Goal: Task Accomplishment & Management: Manage account settings

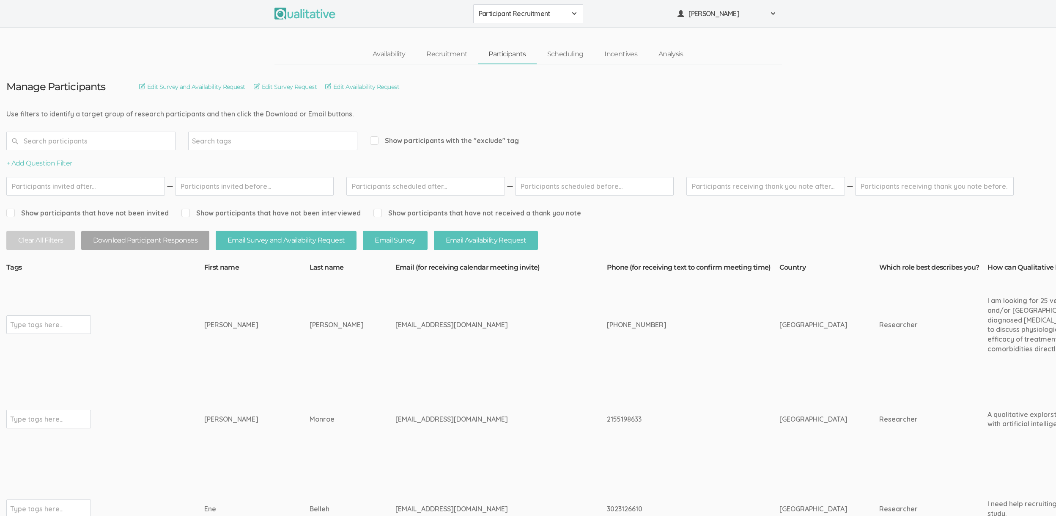
click at [210, 324] on div "Tony" at bounding box center [241, 325] width 74 height 10
copy div "Tony"
click at [216, 420] on div "Brenda" at bounding box center [241, 419] width 74 height 10
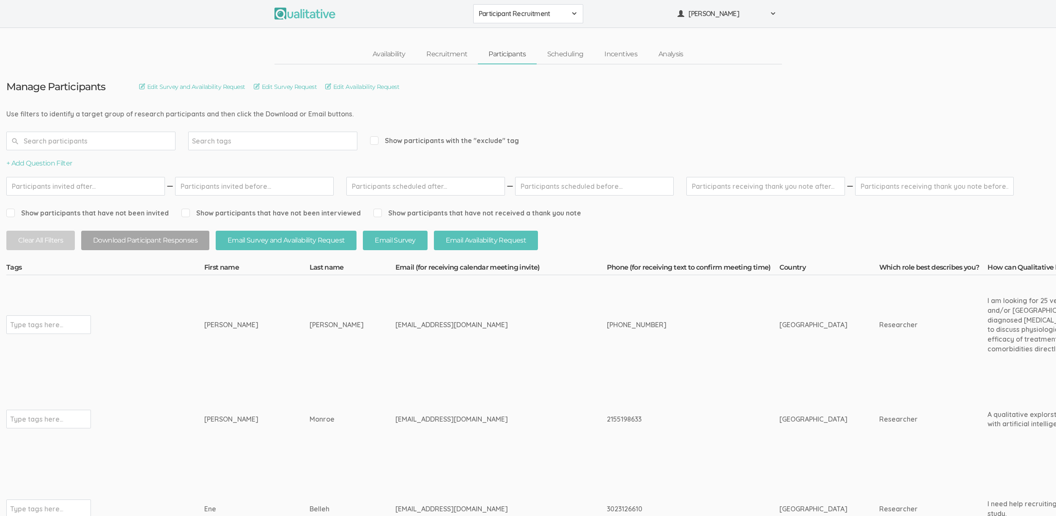
copy div "Brenda"
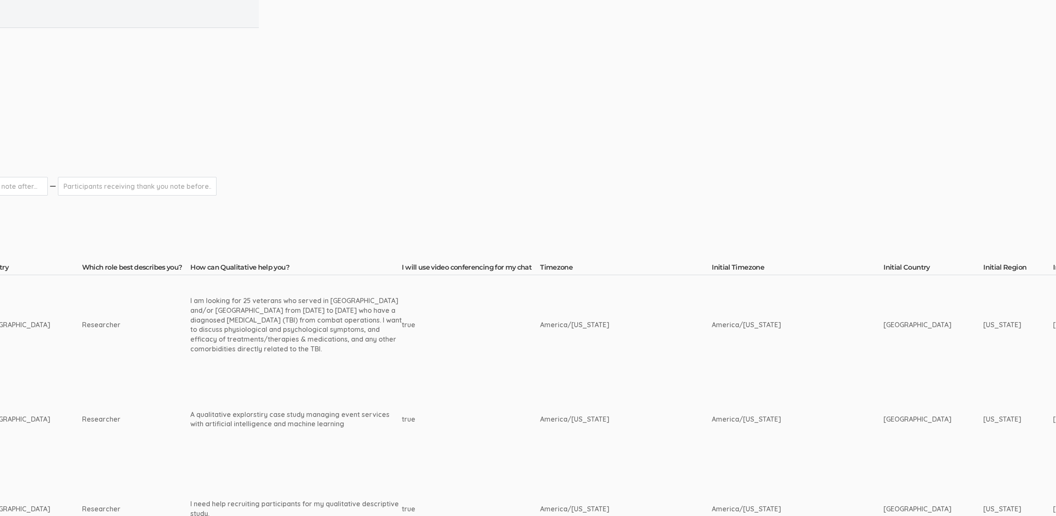
scroll to position [0, 791]
drag, startPoint x: 190, startPoint y: 414, endPoint x: 252, endPoint y: 410, distance: 61.9
click at [252, 410] on div "A qualitative explorstiry case study managing event services with artificial in…" at bounding box center [301, 418] width 211 height 19
drag, startPoint x: 186, startPoint y: 415, endPoint x: 292, endPoint y: 410, distance: 106.3
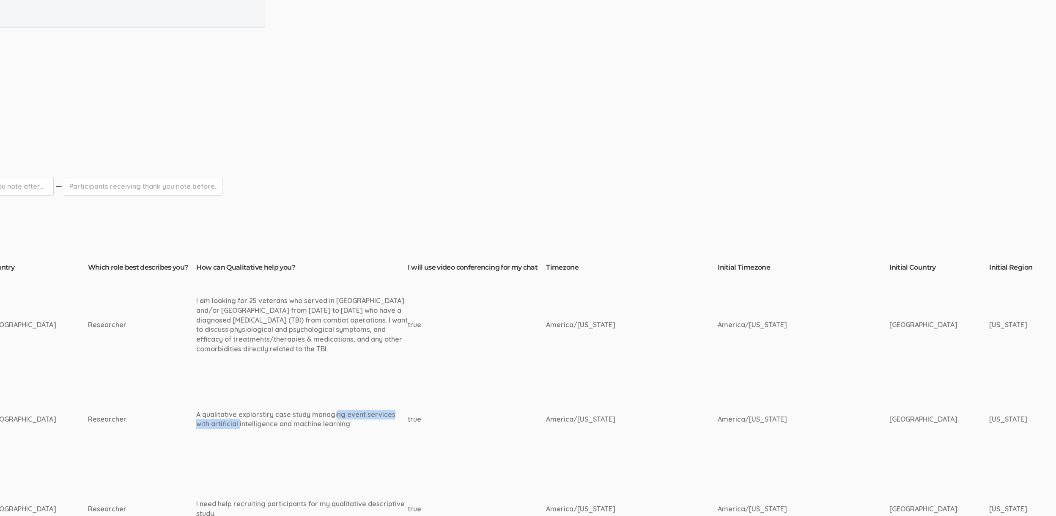
click at [292, 410] on div "A qualitative explorstiry case study managing event services with artificial in…" at bounding box center [301, 418] width 211 height 19
copy div "qualitative explorstiry case study"
click at [217, 448] on td "A qualitative explorstiry case study managing event services with artificial in…" at bounding box center [301, 419] width 211 height 90
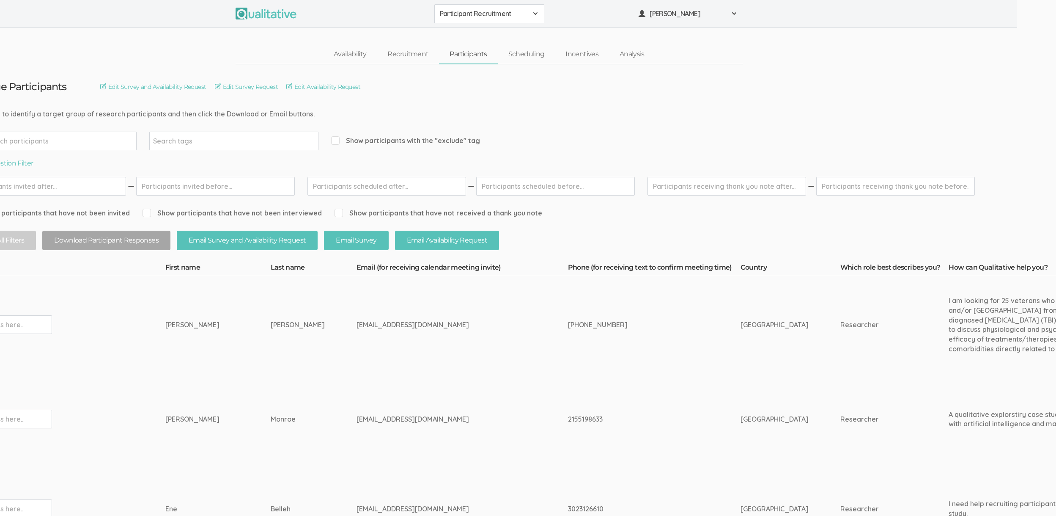
scroll to position [0, 0]
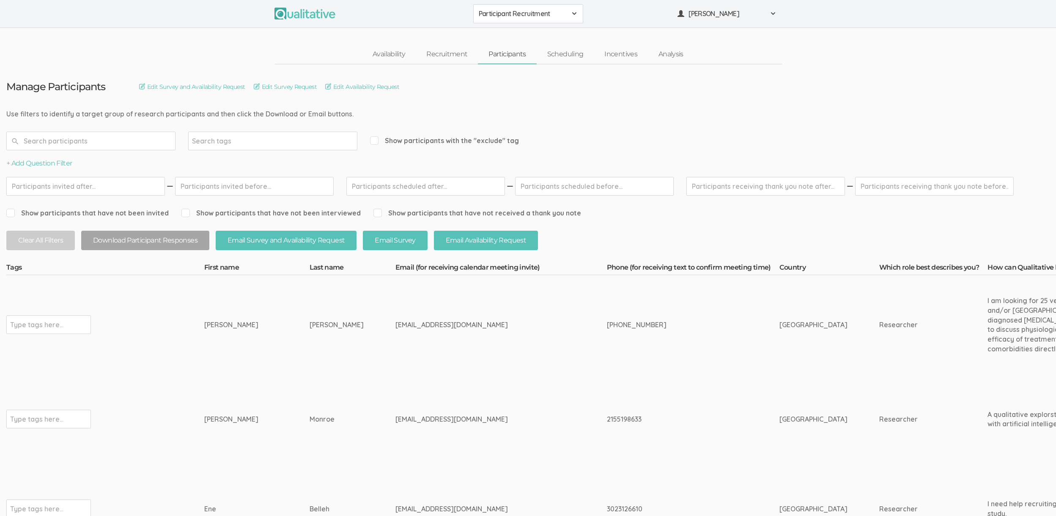
click at [620, 326] on div "910-467-1045" at bounding box center [677, 325] width 141 height 10
copy tr "910-467-1045"
click at [607, 422] on div "2155198633" at bounding box center [677, 419] width 141 height 10
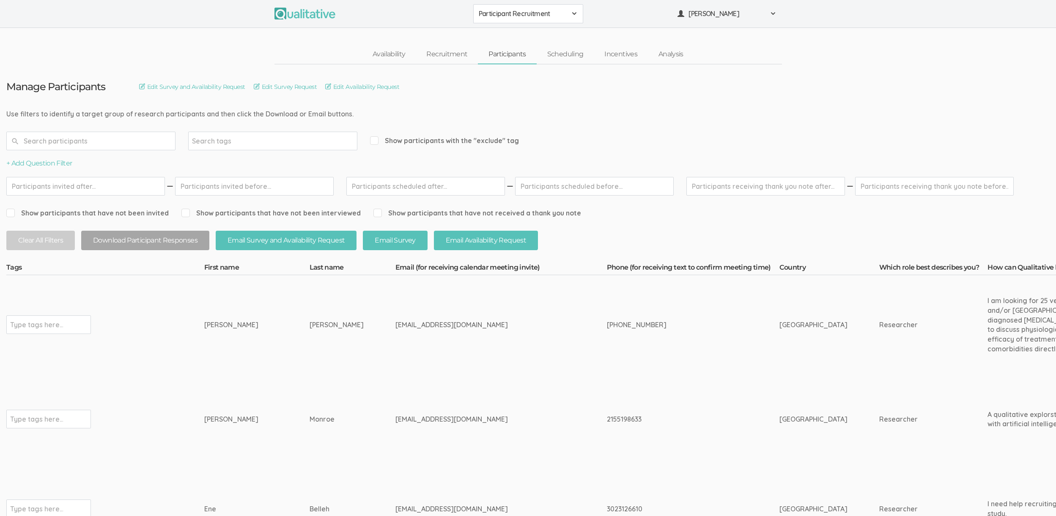
click at [607, 422] on div "2155198633" at bounding box center [677, 419] width 141 height 10
click at [607, 419] on div "2155198633" at bounding box center [677, 419] width 141 height 10
copy div "2155198633"
click at [779, 374] on td "[GEOGRAPHIC_DATA]" at bounding box center [829, 419] width 100 height 90
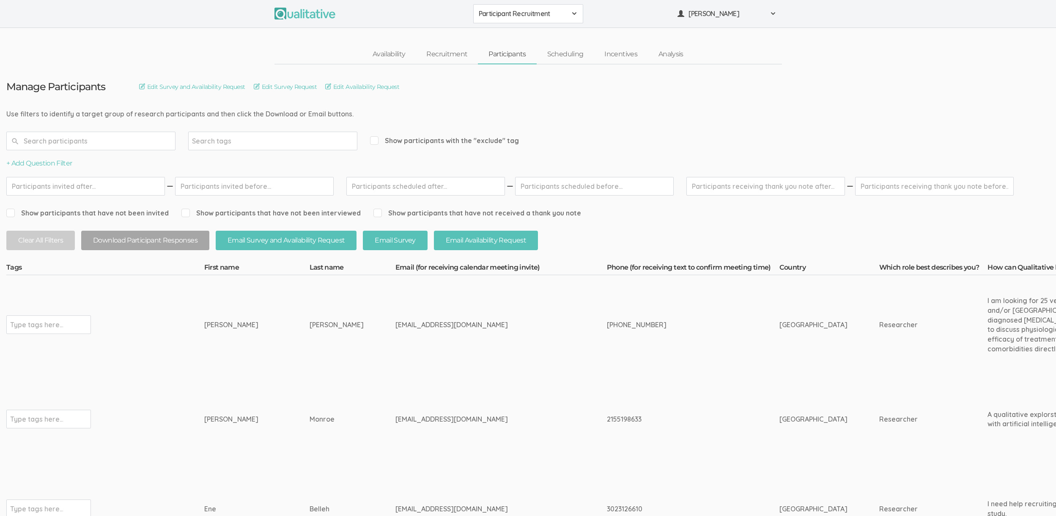
click at [566, 346] on td "tonymasucci@gmail.com" at bounding box center [500, 324] width 211 height 99
drag, startPoint x: 365, startPoint y: 419, endPoint x: 390, endPoint y: 420, distance: 25.0
click at [417, 419] on div "brendawilkerson1@msn.com" at bounding box center [485, 419] width 180 height 10
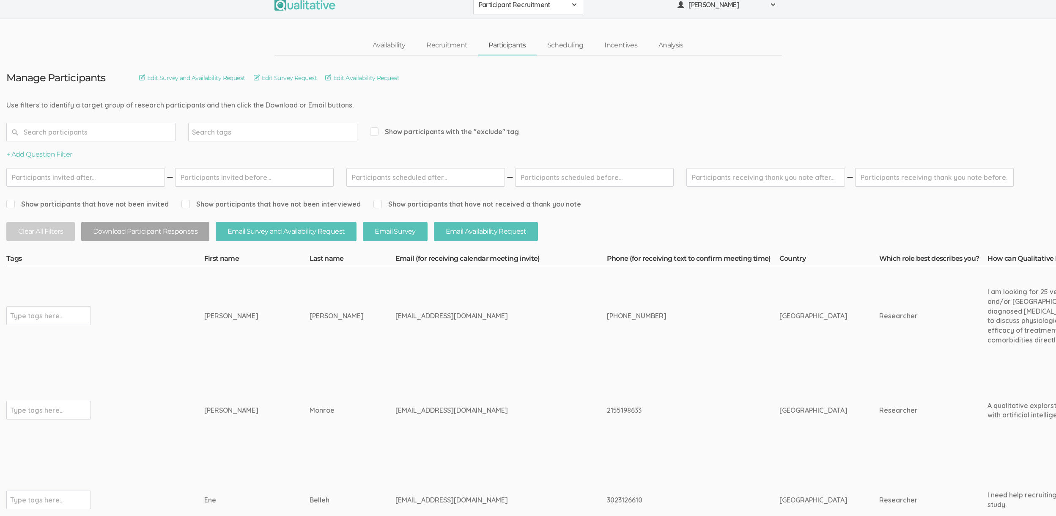
scroll to position [26, 0]
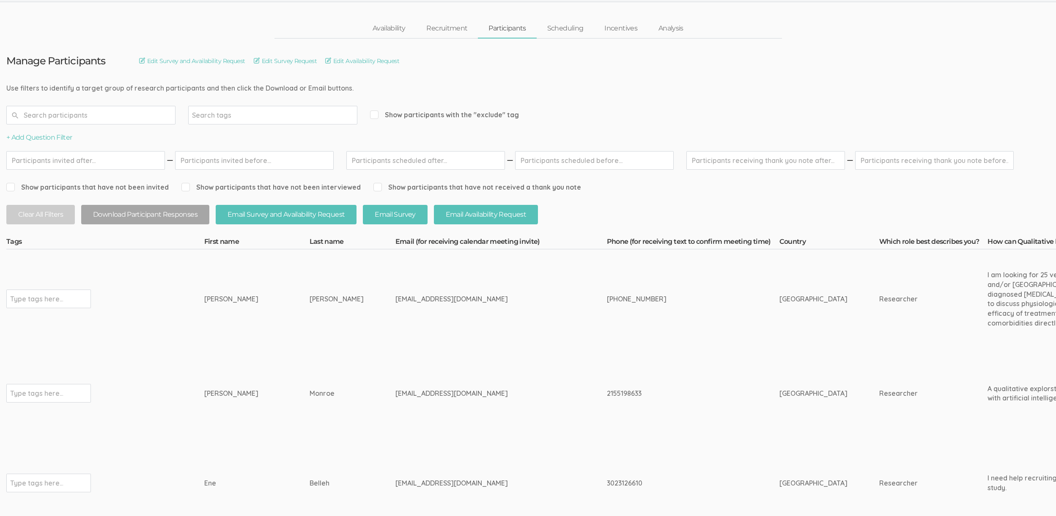
drag, startPoint x: 172, startPoint y: 384, endPoint x: 364, endPoint y: 395, distance: 192.3
click at [359, 392] on td "Monroe" at bounding box center [353, 393] width 86 height 90
drag, startPoint x: 367, startPoint y: 392, endPoint x: 430, endPoint y: 418, distance: 68.3
click at [429, 399] on td "brendawilkerson1@msn.com" at bounding box center [500, 393] width 211 height 90
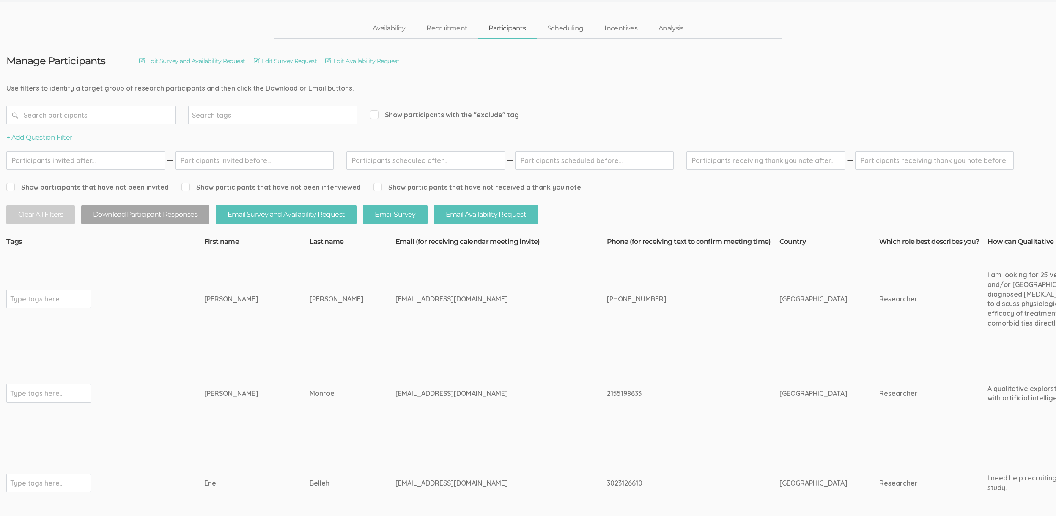
click at [431, 428] on td "brendawilkerson1@msn.com" at bounding box center [500, 393] width 211 height 90
drag, startPoint x: 416, startPoint y: 387, endPoint x: 376, endPoint y: 381, distance: 40.5
click at [395, 381] on td "brendawilkerson1@msn.com" at bounding box center [500, 393] width 211 height 90
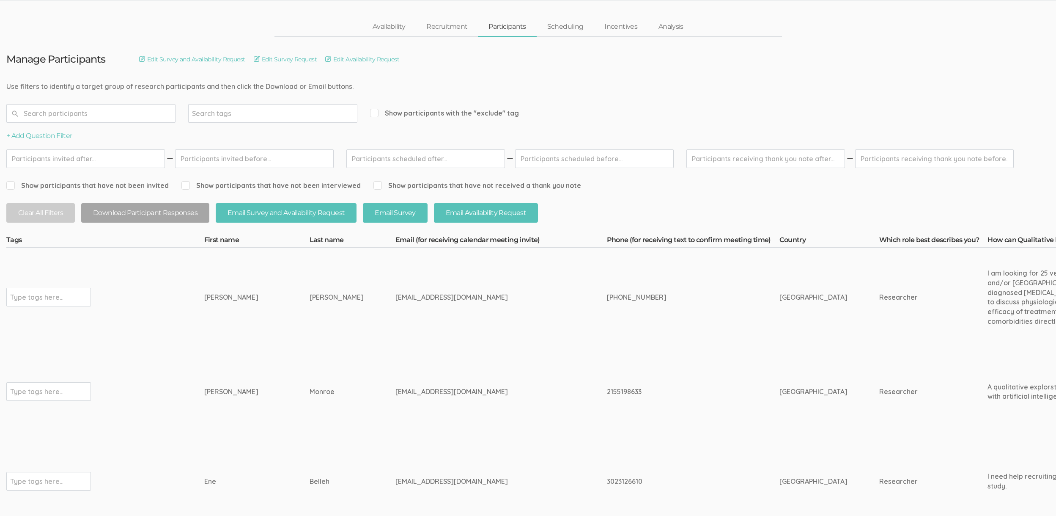
scroll to position [613, 0]
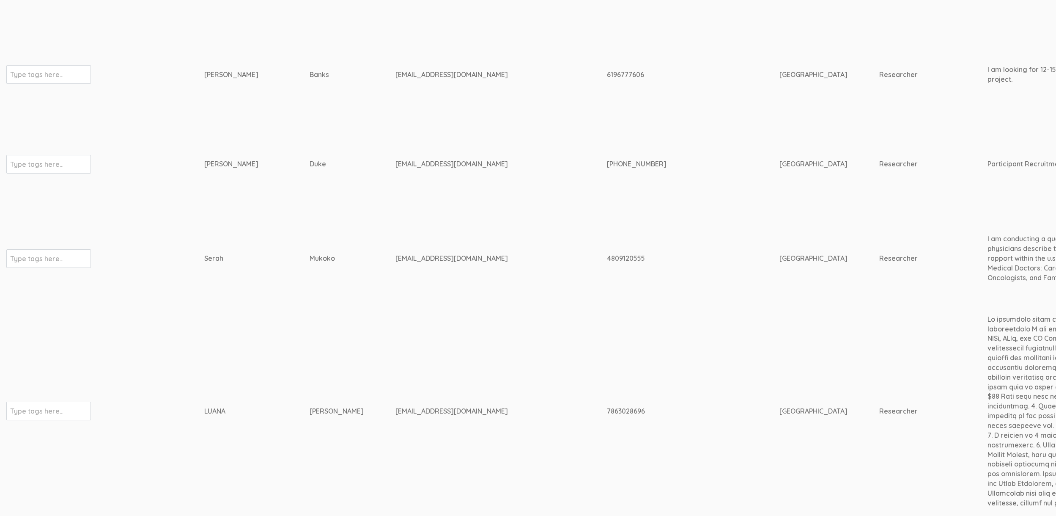
click at [395, 258] on div "mukokoserah@yahoo.com" at bounding box center [485, 258] width 180 height 10
copy tr "mukokoserah@yahoo.com"
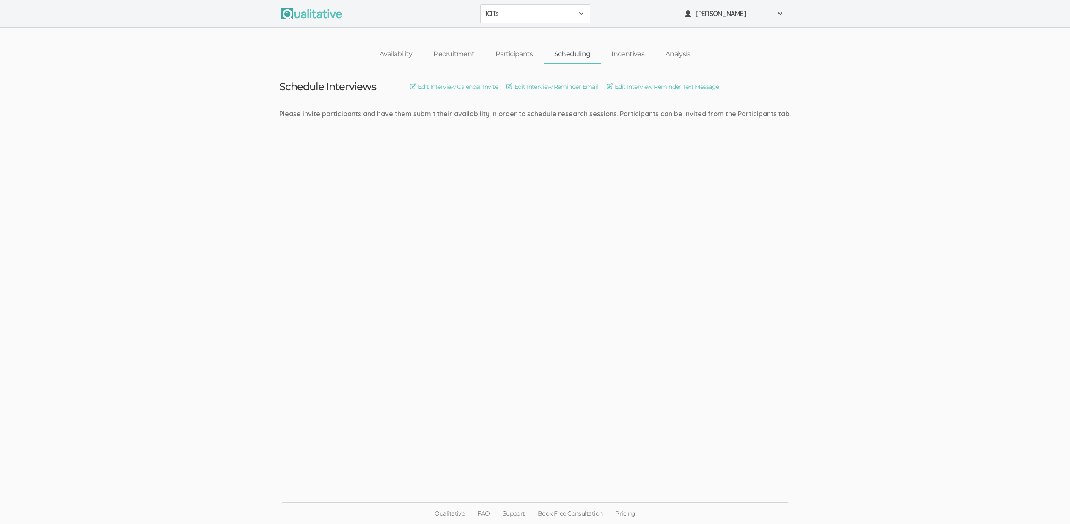
click at [833, 203] on ui-view "Schedule Interviews Edit Interview Calendar Invite Edit Interview Reminder Emai…" at bounding box center [535, 262] width 1070 height 396
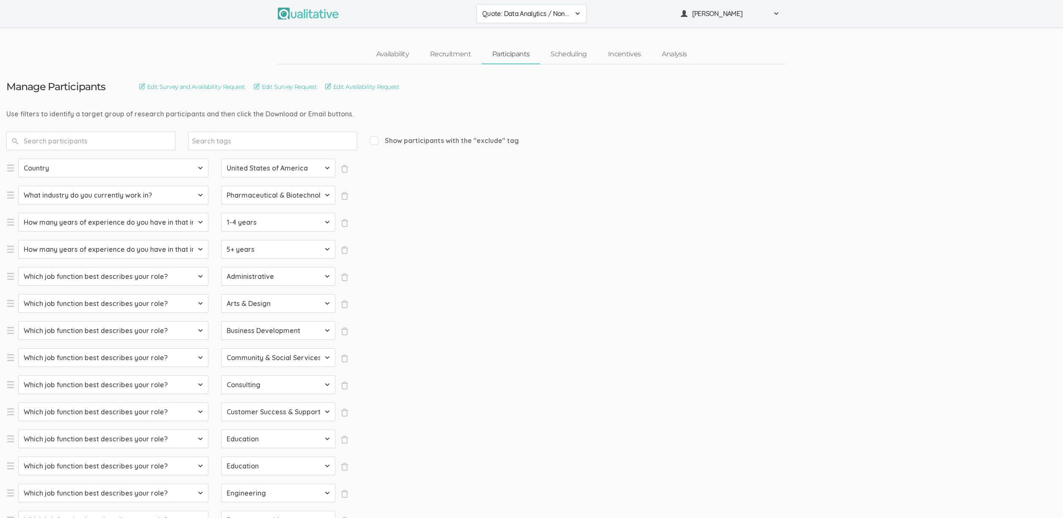
select select "SFQ Country"
select select "US"
select select "SFQ What industry do you currently work in?"
select select "Pharmaceutical & Biotechnology"
select select "SFQ How many years of experience do you have in that industry?"
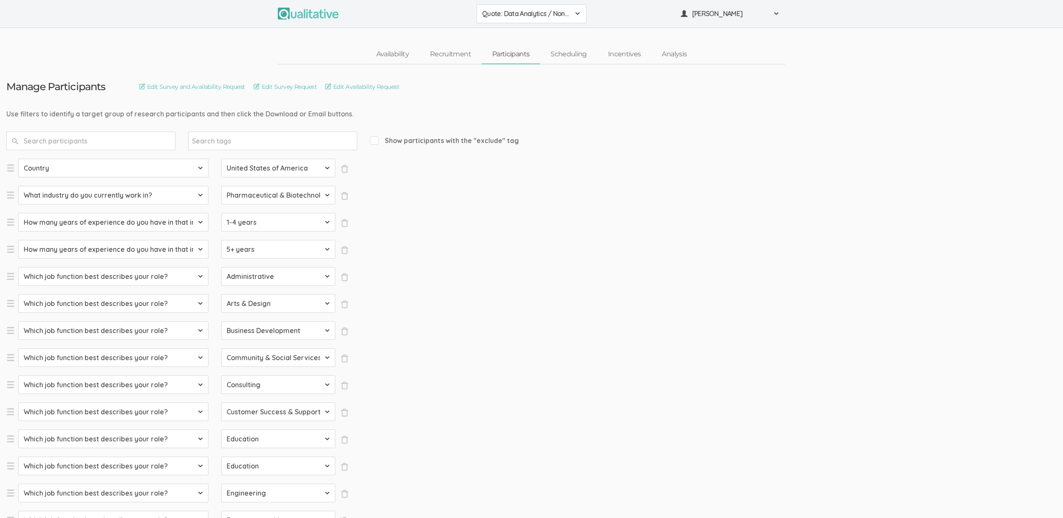
select select "1-4 years"
select select "SFQ How many years of experience do you have in that industry?"
select select "5+ years"
select select "SFQ Which job function best describes your role?"
select select "Administrative"
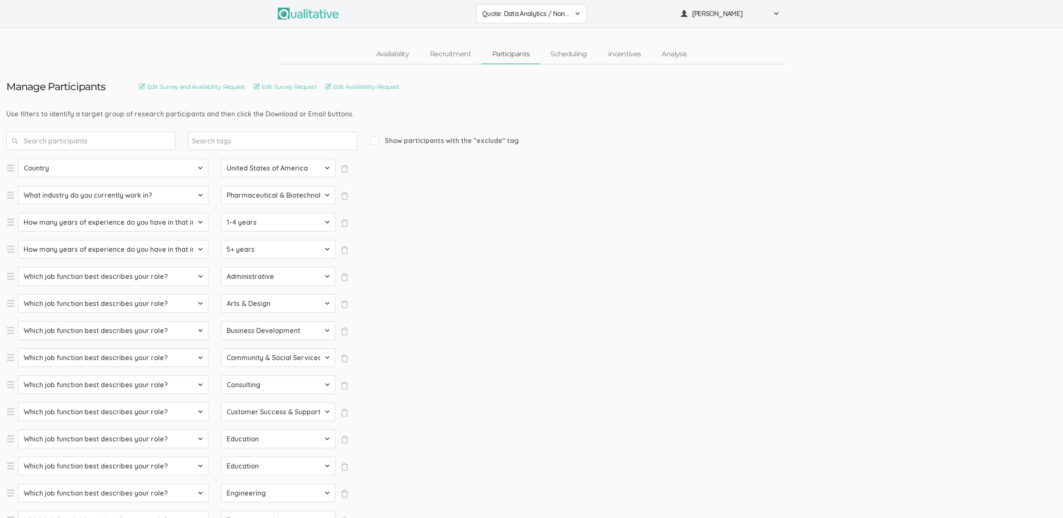
select select "SFQ Which job function best describes your role?"
select select "Arts & Design"
select select "SFQ Which job function best describes your role?"
select select "Business Development"
select select "SFQ Which job function best describes your role?"
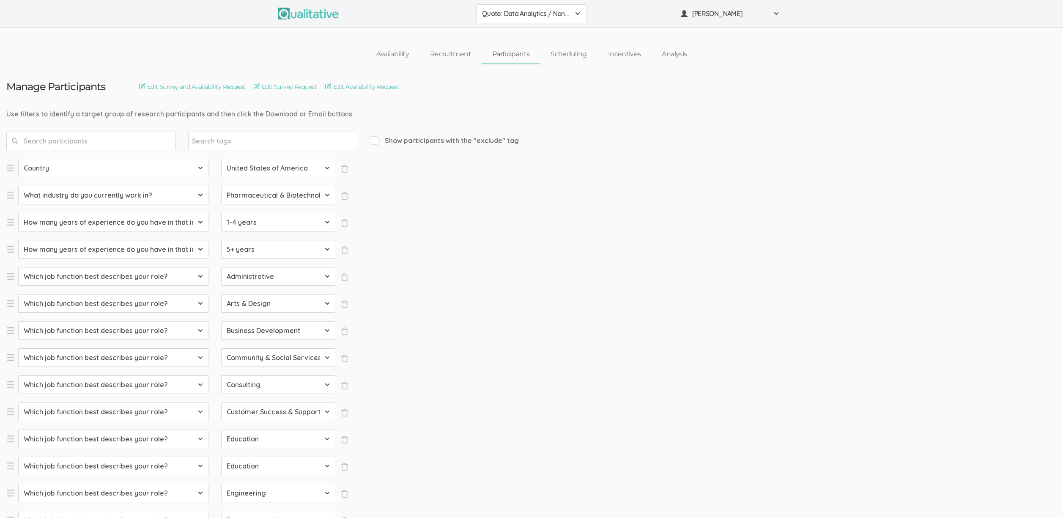
select select "Community & Social Services"
select select "SFQ Which job function best describes your role?"
select select "Consulting"
select select "SFQ Which job function best describes your role?"
select select "Customer Success & Support"
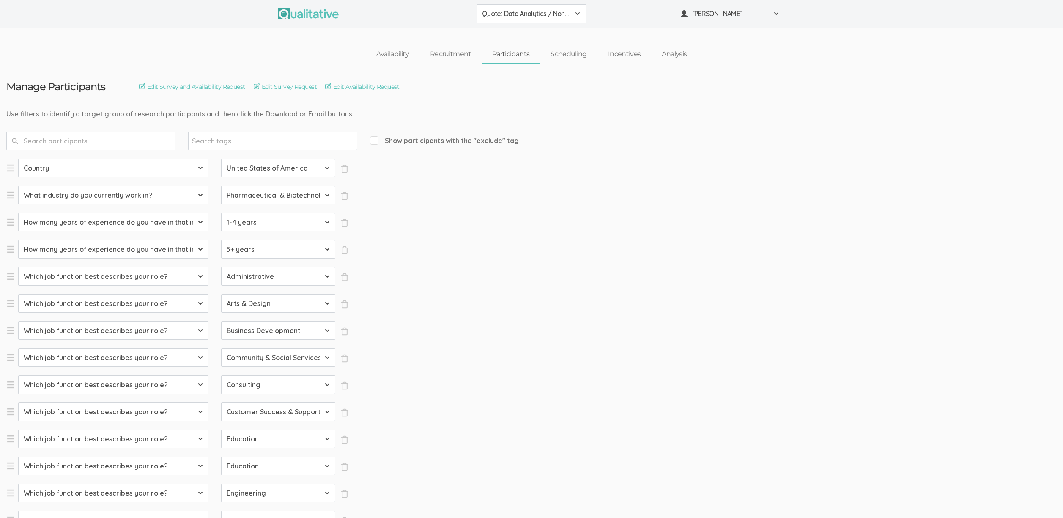
select select "SFQ Which job function best describes your role?"
select select "Education"
select select "SFQ Which job function best describes your role?"
select select "Education"
select select "SFQ Which job function best describes your role?"
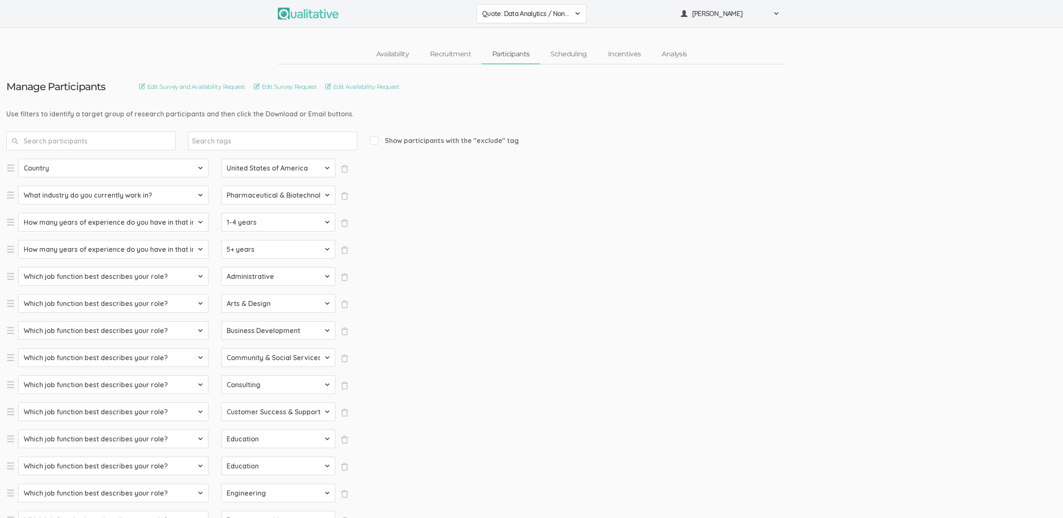
select select "Engineering"
select select "SFQ Which job function best describes your role?"
select select "Entrepreneurship"
select select "SFQ Which job function best describes your role?"
select select "Healthcare Services"
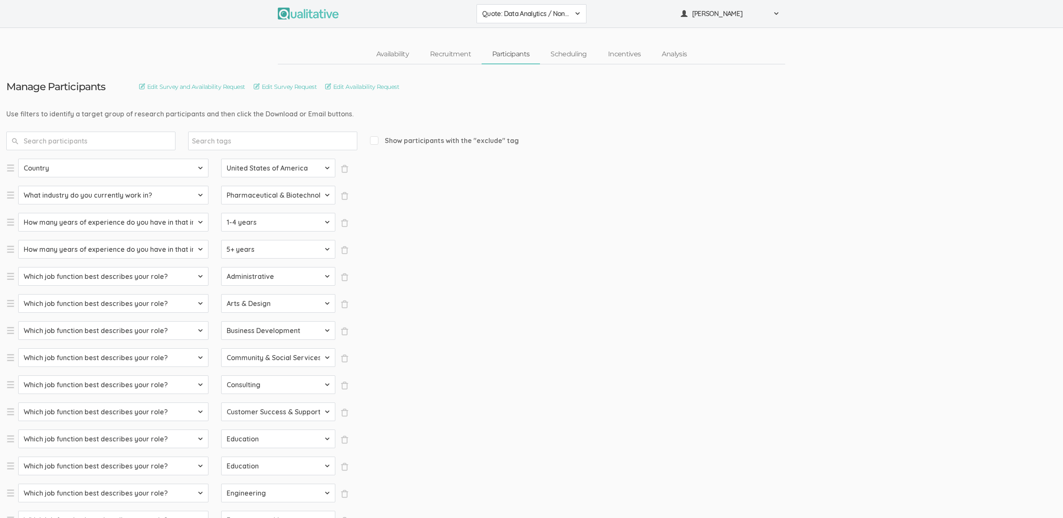
select select "SFQ Which job function best describes your role?"
select select "Human Resources"
select select "SFQ Which job function best describes your role?"
select select "Information Technology"
select select "SFQ Which job function best describes your role?"
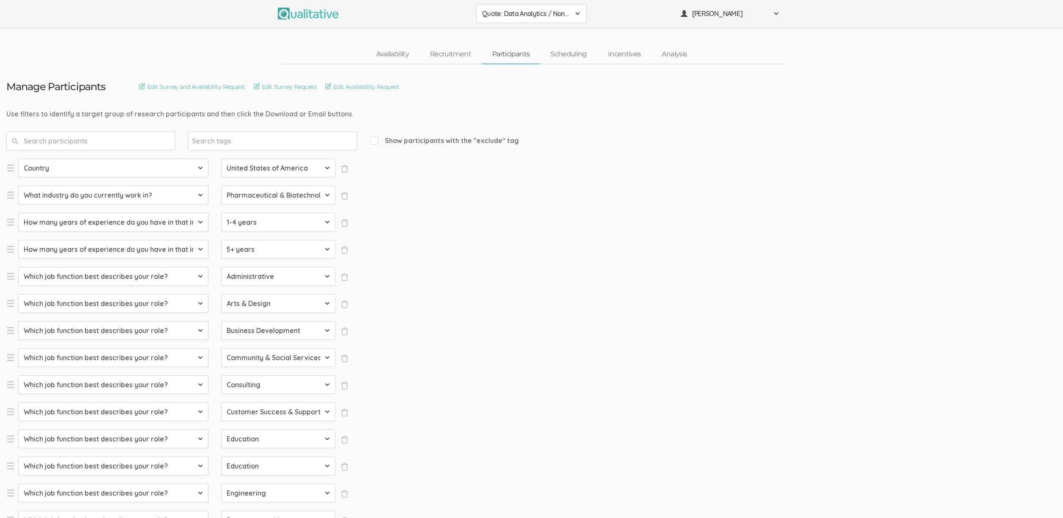
select select "Legal"
select select "SFQ Which job function best describes your role?"
select select "Marketing"
select select "SFQ Which job function best describes your role?"
select select "Media & Communication"
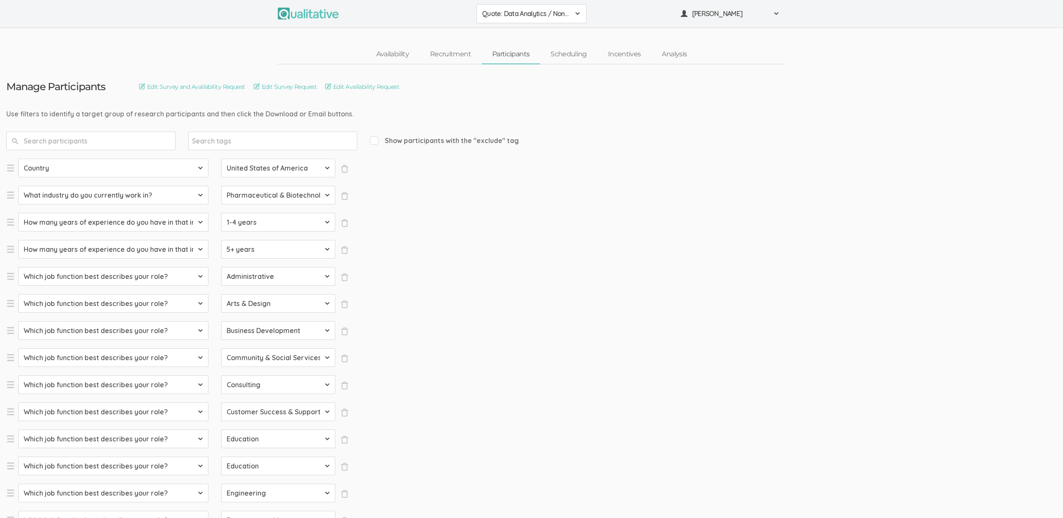
select select "SFQ Which job function best describes your role?"
select select "Military & Protective Services"
select select "SFQ Which job function best describes your role?"
select select "Operations"
select select "SFQ Which job function best describes your role?"
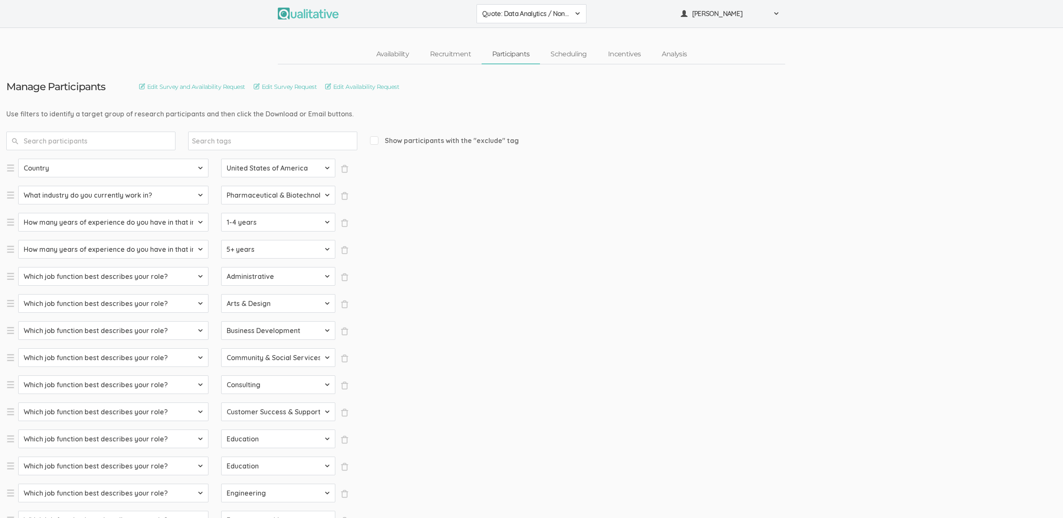
select select "Product Management"
select select "SFQ Which job function best describes your role?"
select select "Program & Project Management"
select select "SFQ Which job function best describes your role?"
select select "Purchasing"
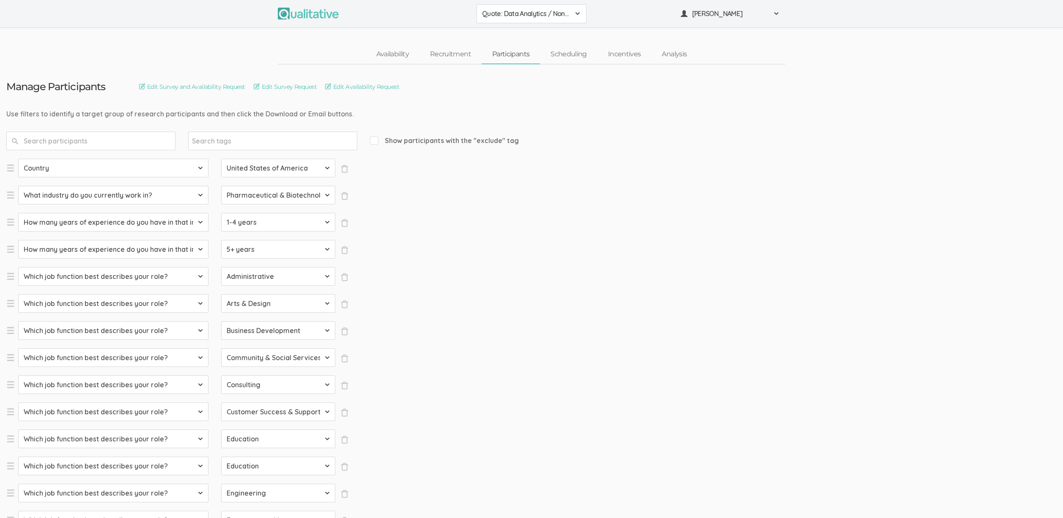
select select "SFQ Which job function best describes your role?"
select select "Quality Assurance"
select select "SFQ Which job function best describes your role?"
select select "Real Estate"
select select "SFQ Which job function best describes your role?"
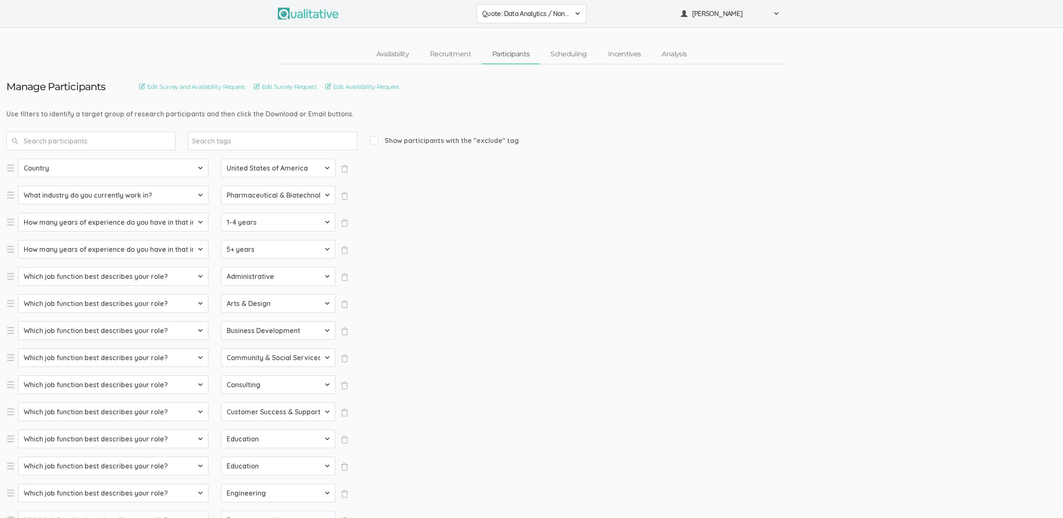
select select "Research"
select select "SFQ Which job function best describes your role?"
select select "Sales"
select select "SFQ What is your current job level/seniority?"
select select "Entry"
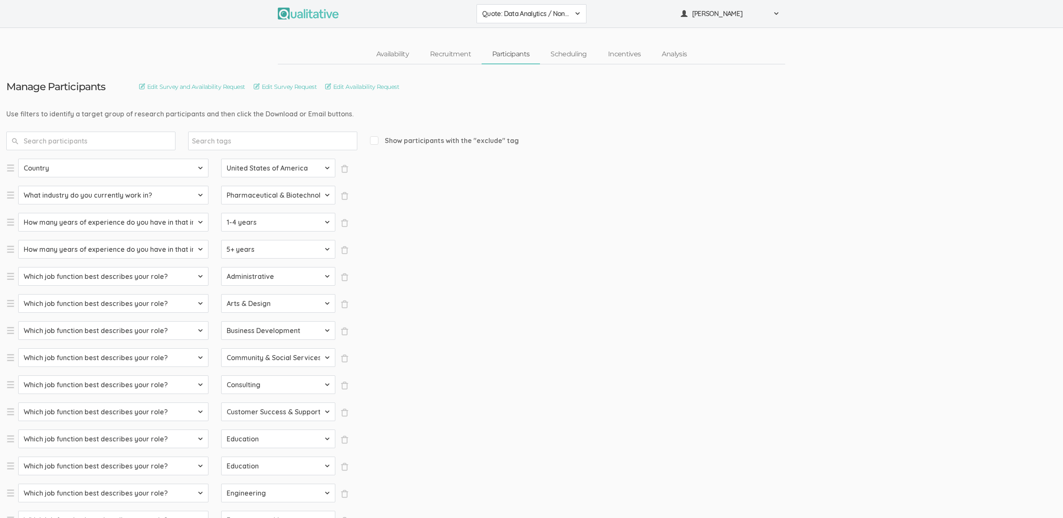
select select "SFQ What is your current job level/seniority?"
select select "Senior"
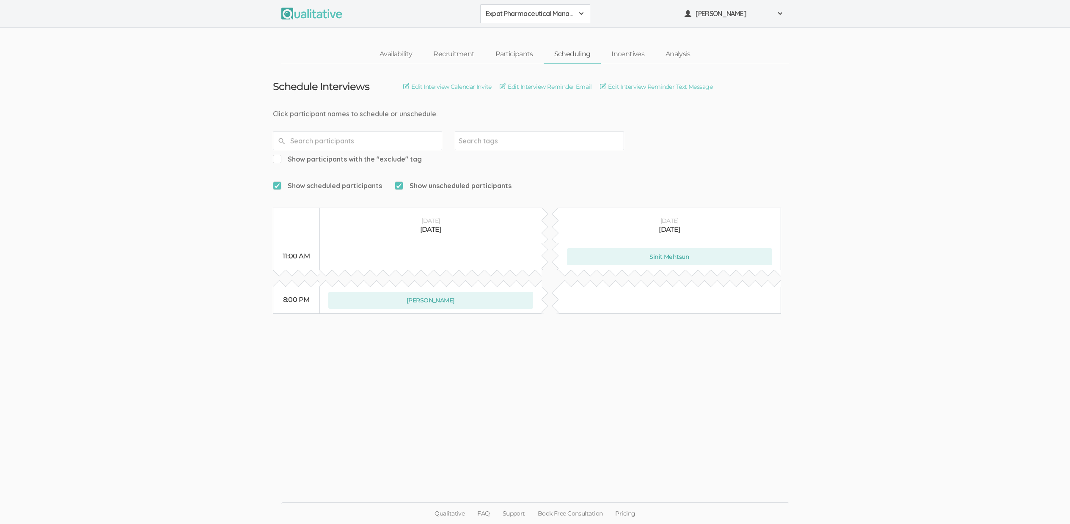
click at [759, 394] on ui-view "Schedule Interviews Edit Interview Calendar Invite Edit Interview Reminder Emai…" at bounding box center [535, 262] width 1070 height 396
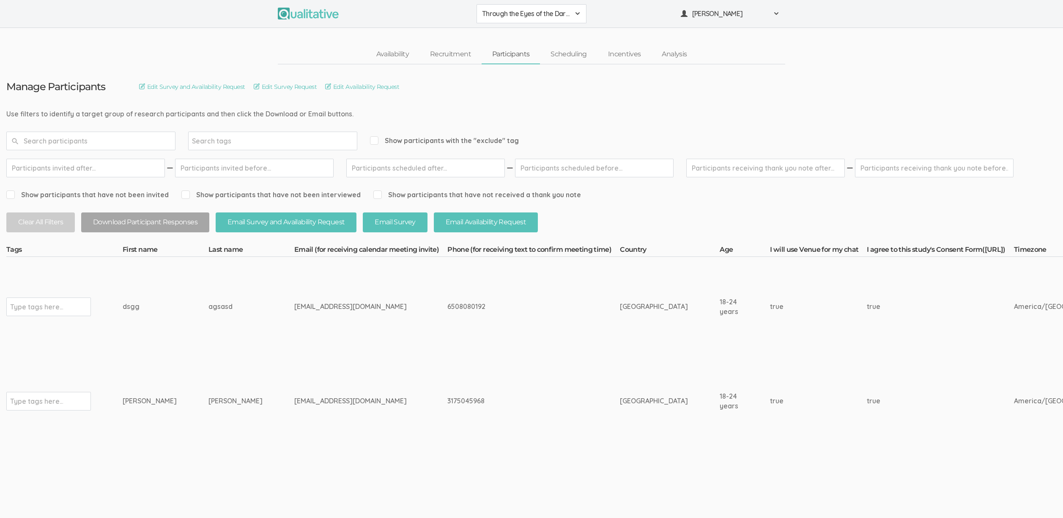
click at [770, 350] on td "true" at bounding box center [818, 306] width 97 height 99
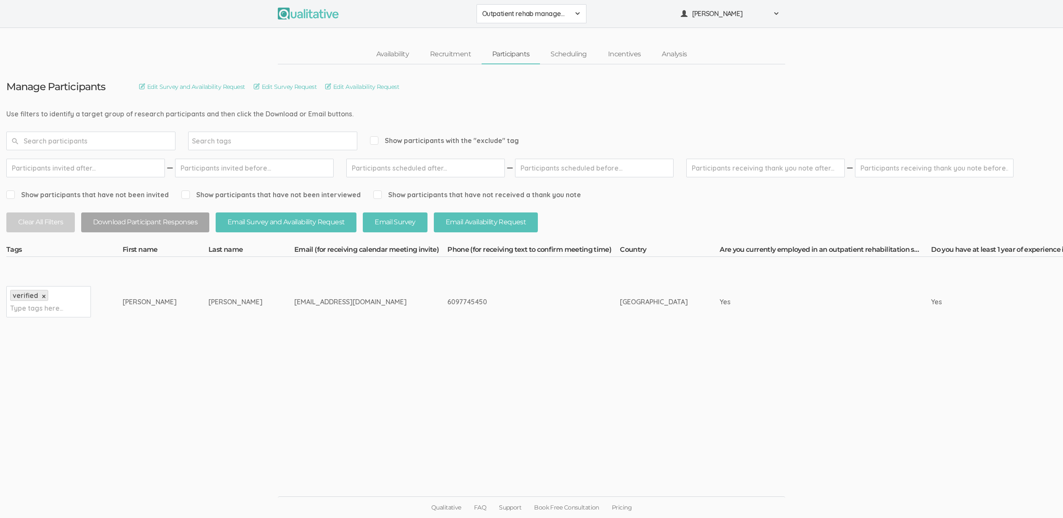
drag, startPoint x: 342, startPoint y: 441, endPoint x: 339, endPoint y: 434, distance: 7.4
click at [342, 441] on ui-view "Manage Participants Edit Survey and Availability Request Edit Survey Request Ed…" at bounding box center [531, 259] width 1063 height 390
drag, startPoint x: 137, startPoint y: 303, endPoint x: 592, endPoint y: 301, distance: 455.1
click at [620, 301] on div "[GEOGRAPHIC_DATA]" at bounding box center [654, 302] width 68 height 10
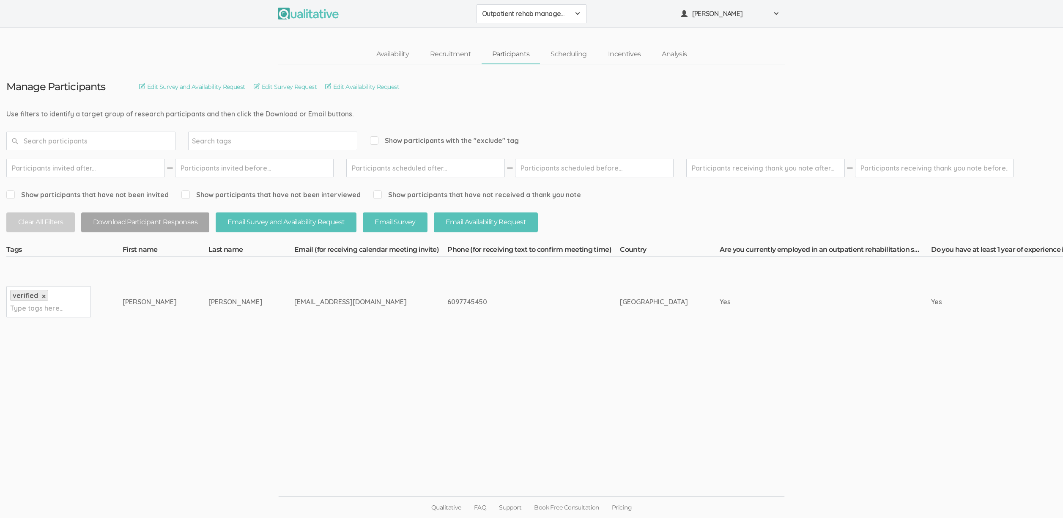
drag, startPoint x: 134, startPoint y: 301, endPoint x: 273, endPoint y: 301, distance: 139.1
click at [294, 301] on div "tgnichole04@icloud.com" at bounding box center [354, 302] width 121 height 10
drag, startPoint x: 292, startPoint y: 297, endPoint x: 132, endPoint y: 303, distance: 159.5
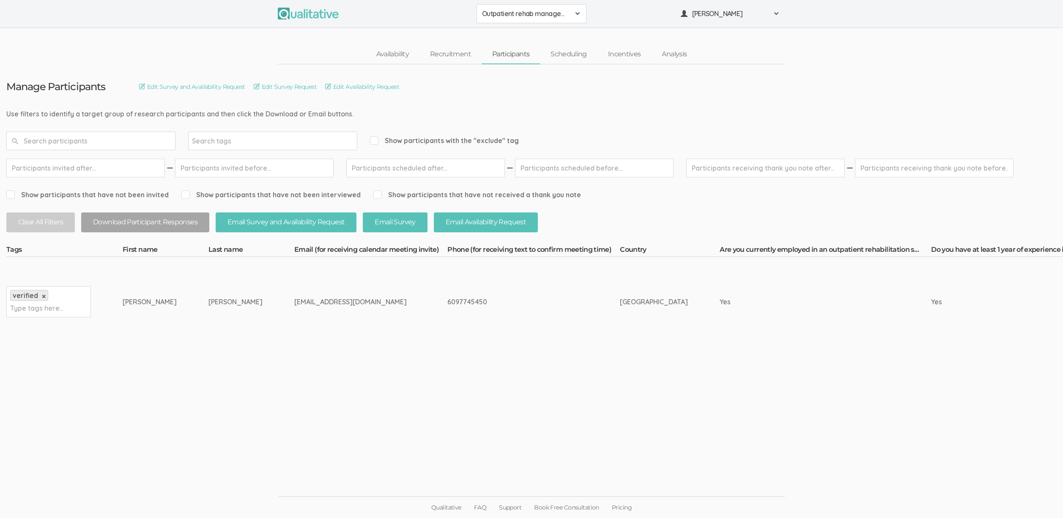
click at [132, 303] on div "Thalia" at bounding box center [150, 302] width 54 height 10
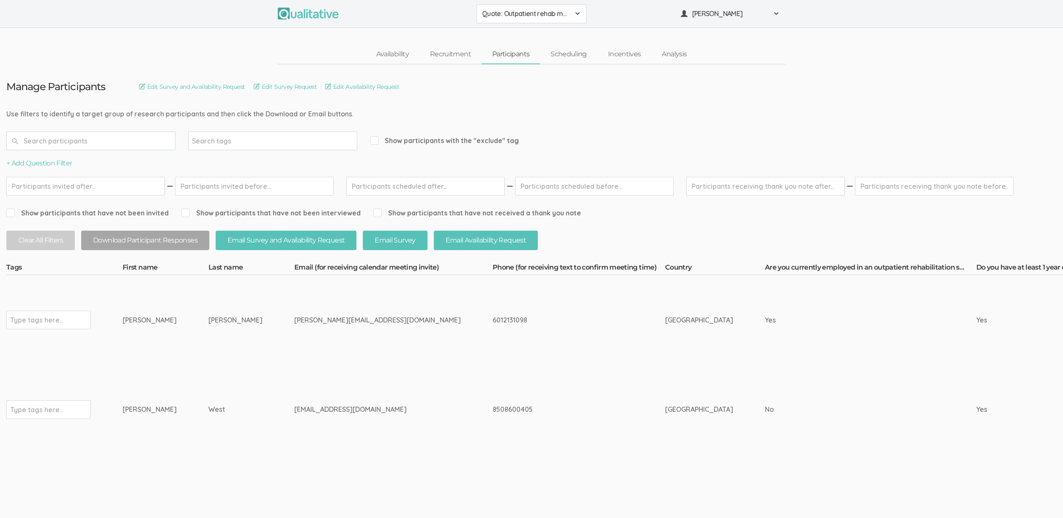
drag, startPoint x: 504, startPoint y: 469, endPoint x: 497, endPoint y: 460, distance: 10.9
drag, startPoint x: 397, startPoint y: 400, endPoint x: 137, endPoint y: 318, distance: 272.5
click at [137, 318] on div "Nicole" at bounding box center [150, 320] width 54 height 10
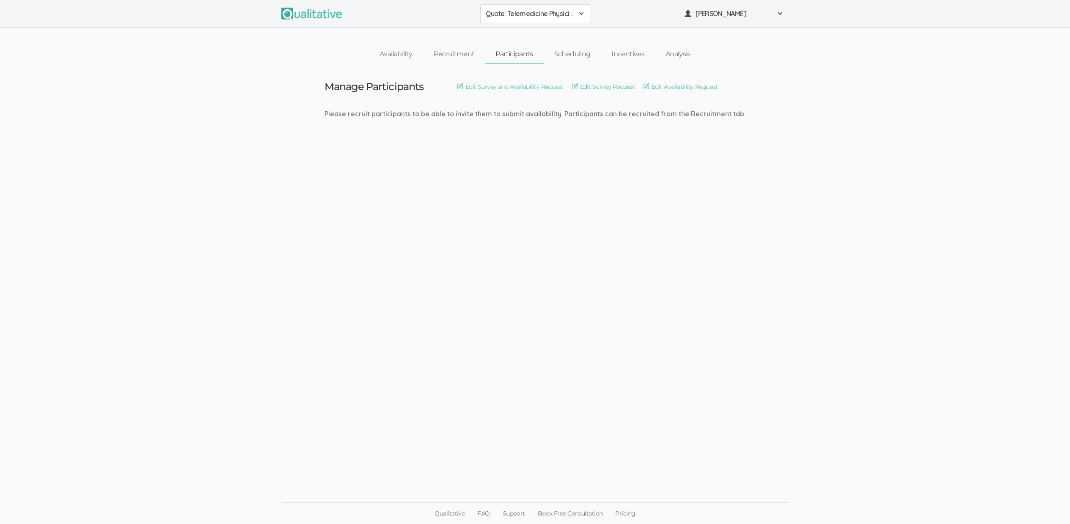
click at [392, 351] on ui-view "Manage Participants Edit Survey and Availability Request Edit Survey Request Ed…" at bounding box center [535, 262] width 1070 height 396
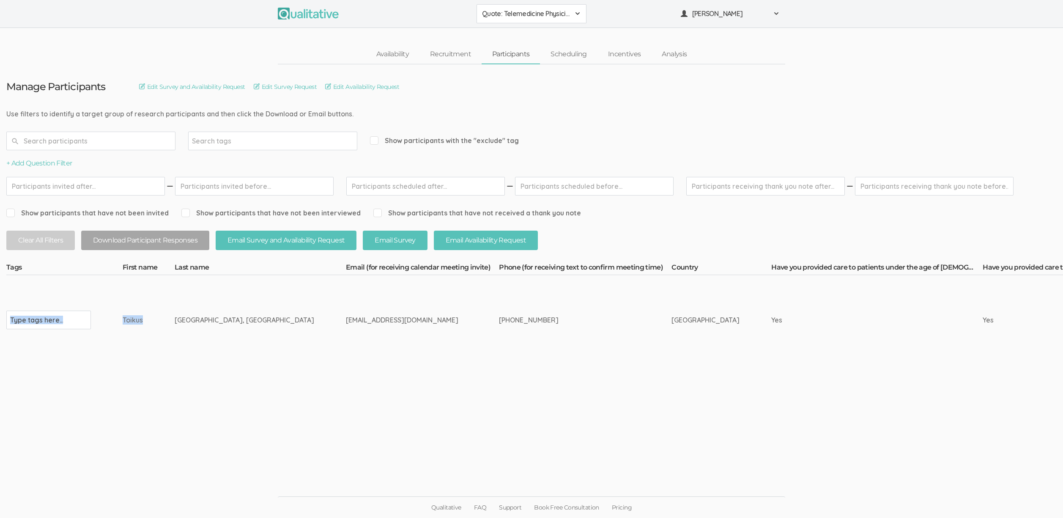
drag, startPoint x: 234, startPoint y: 314, endPoint x: 96, endPoint y: 315, distance: 138.7
click at [129, 323] on div "Toikus" at bounding box center [133, 320] width 20 height 10
drag, startPoint x: 112, startPoint y: 317, endPoint x: 233, endPoint y: 319, distance: 121.0
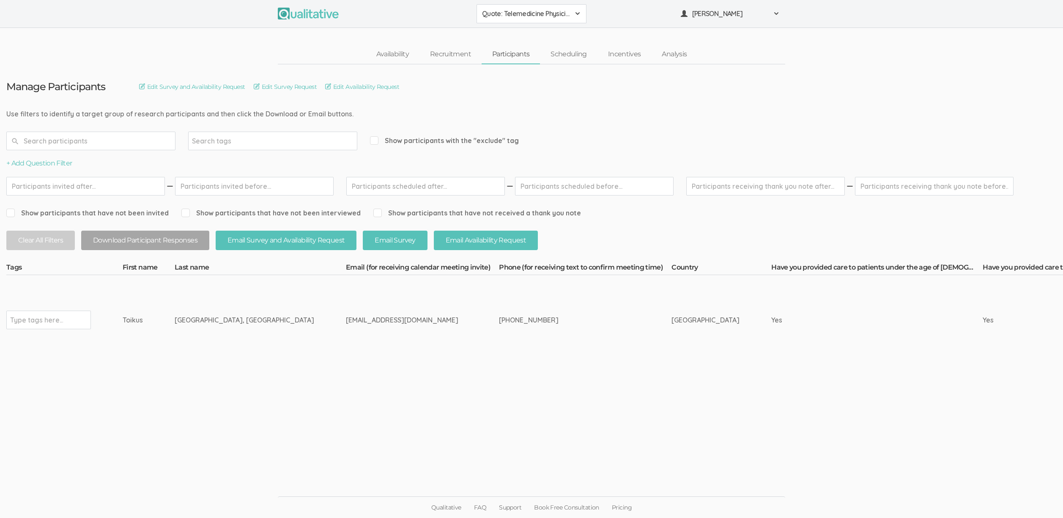
drag, startPoint x: 228, startPoint y: 319, endPoint x: 111, endPoint y: 319, distance: 116.7
copy tr "Type tags here... [PERSON_NAME][GEOGRAPHIC_DATA], [GEOGRAPHIC_DATA]"
click at [200, 461] on ui-view "Qualitative FAQ Support Book Free Consultation Pricing" at bounding box center [531, 486] width 1063 height 64
click at [35, 161] on button "+ Add Question Filter" at bounding box center [39, 164] width 66 height 10
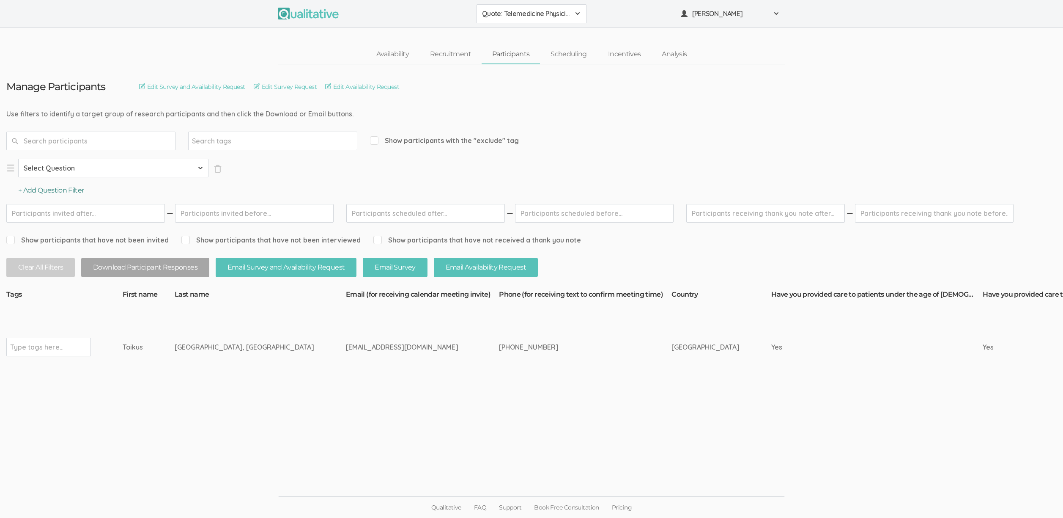
click at [42, 191] on button "+ Add Question Filter" at bounding box center [51, 191] width 66 height 10
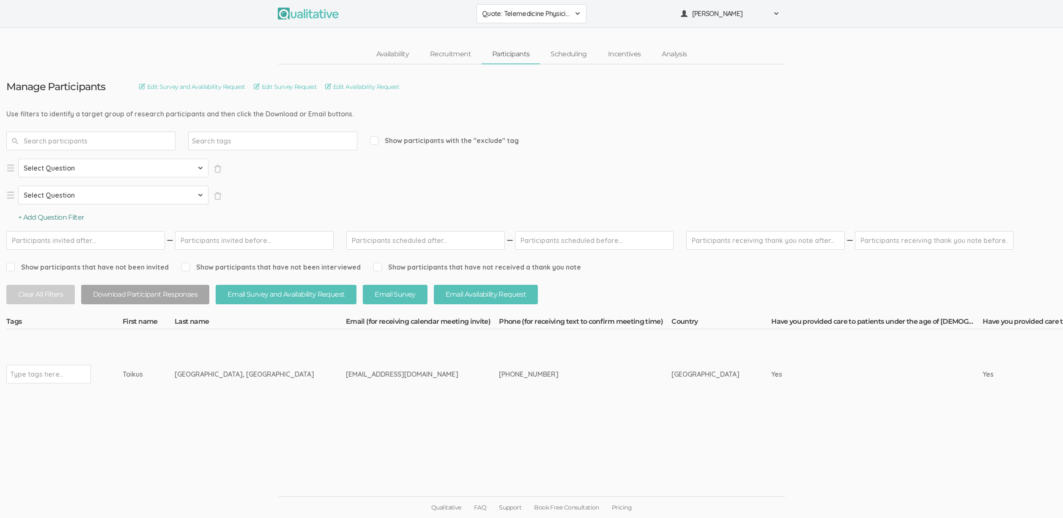
click at [48, 221] on button "+ Add Question Filter" at bounding box center [51, 218] width 66 height 10
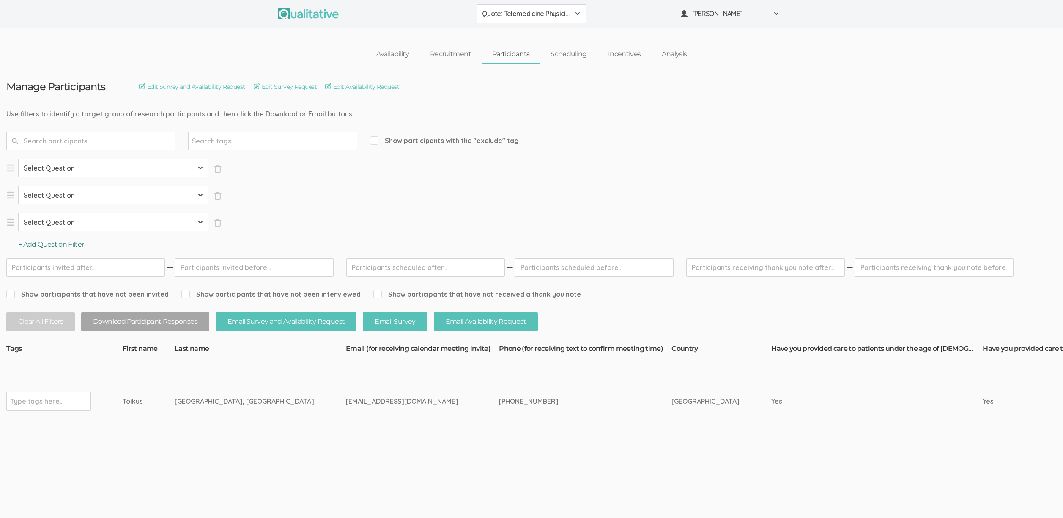
click at [57, 249] on button "+ Add Question Filter" at bounding box center [51, 245] width 66 height 10
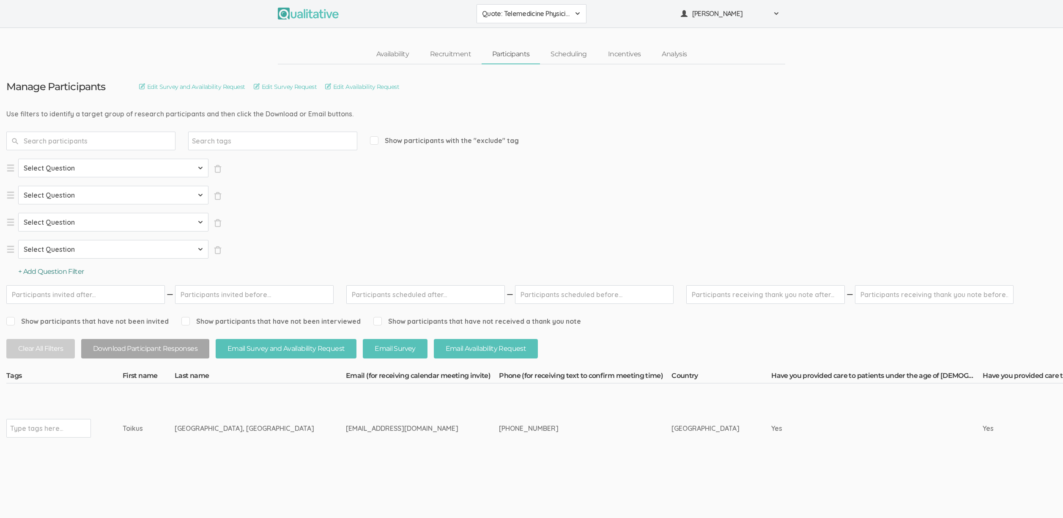
click at [56, 272] on button "+ Add Question Filter" at bounding box center [51, 272] width 66 height 10
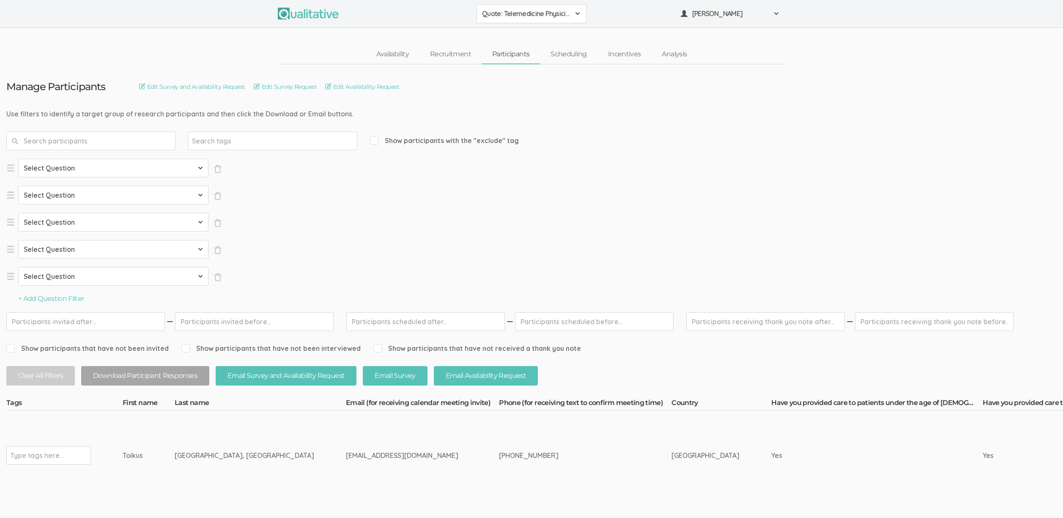
click at [66, 168] on select "Select Question Country Have you provided care to patients under the age of 18?…" at bounding box center [113, 168] width 190 height 19
select select "SFQ Country"
click at [18, 159] on select "Select Question Country Have you provided care to patients under the age of 18?…" at bounding box center [113, 168] width 190 height 19
click at [72, 199] on select "Select Question Country Have you provided care to patients under the age of 18?…" at bounding box center [113, 195] width 190 height 19
select select "SFQ Have you provided care to patients under the age of 18?"
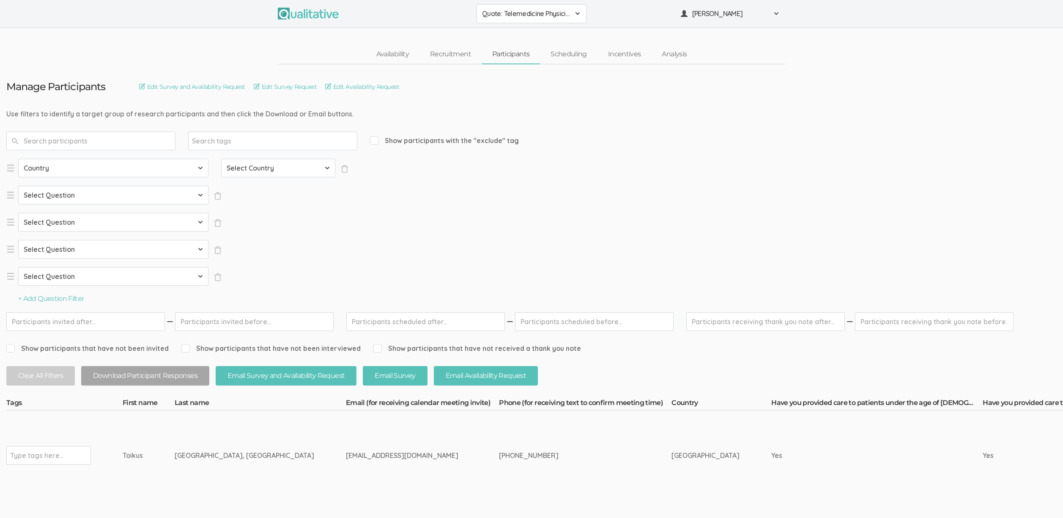
click at [18, 186] on select "Select Question Country Have you provided care to patients under the age of 18?…" at bounding box center [113, 195] width 190 height 19
click at [78, 229] on select "Select Question Country Have you provided care to patients under the age of 18?…" at bounding box center [113, 222] width 190 height 19
select select "SFQ Have you provided care to patients over the age of 18?"
click at [18, 213] on select "Select Question Country Have you provided care to patients under the age of 18?…" at bounding box center [113, 222] width 190 height 19
click at [77, 246] on select "Select Question Country Have you provided care to patients under the age of 18?…" at bounding box center [113, 249] width 190 height 19
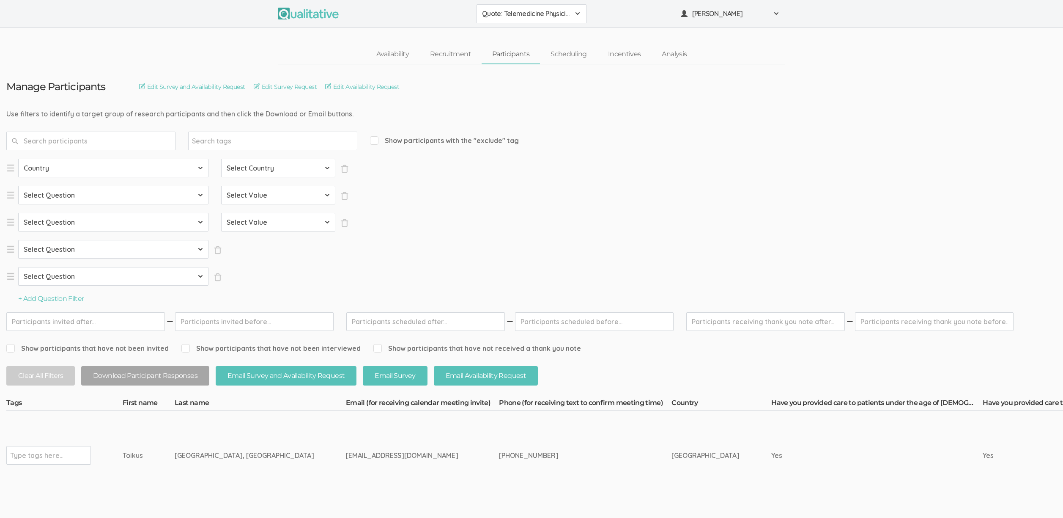
select select "SFQ Have you provided care to multiple members of the same family?"
click at [18, 240] on select "Select Question Country Have you provided care to patients under the age of 18?…" at bounding box center [113, 249] width 190 height 19
click at [74, 277] on select "Select Question Country Have you provided care to patients under the age of 18?…" at bounding box center [113, 276] width 190 height 19
select select "SFQ How long have you practiced telemedicine?"
click at [18, 267] on select "Select Question Country Have you provided care to patients under the age of 18?…" at bounding box center [113, 276] width 190 height 19
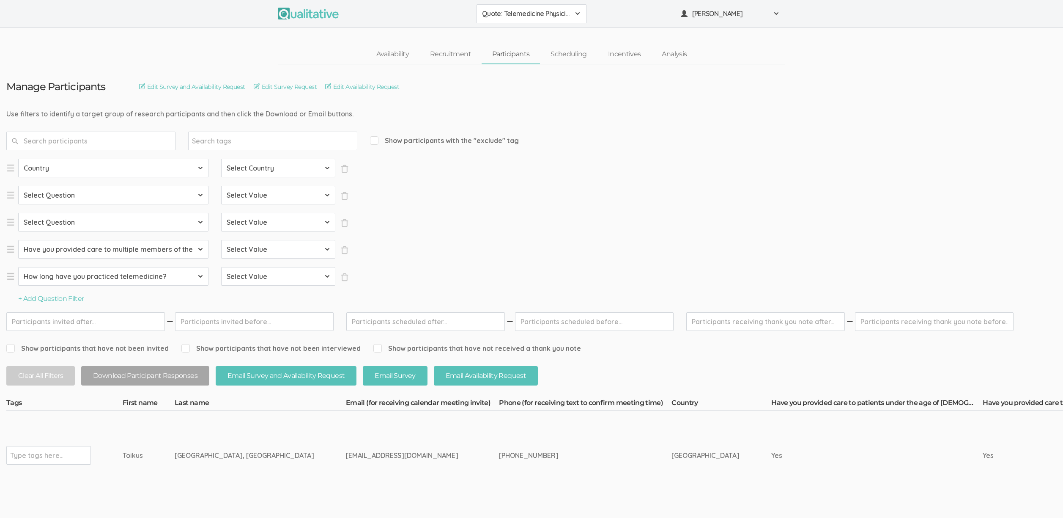
click at [288, 168] on select "Select Country Afghanistan Åland Islands Albania Algeria American Samoa Andorra…" at bounding box center [278, 168] width 114 height 19
select select "US"
click at [221, 159] on select "Select Country Afghanistan Åland Islands Albania Algeria American Samoa Andorra…" at bounding box center [278, 168] width 114 height 19
click at [294, 185] on ol "Select Question Country Have you provided care to patients under the age of 18?…" at bounding box center [177, 222] width 343 height 127
click at [296, 199] on select "Select Value Yes No" at bounding box center [278, 195] width 114 height 19
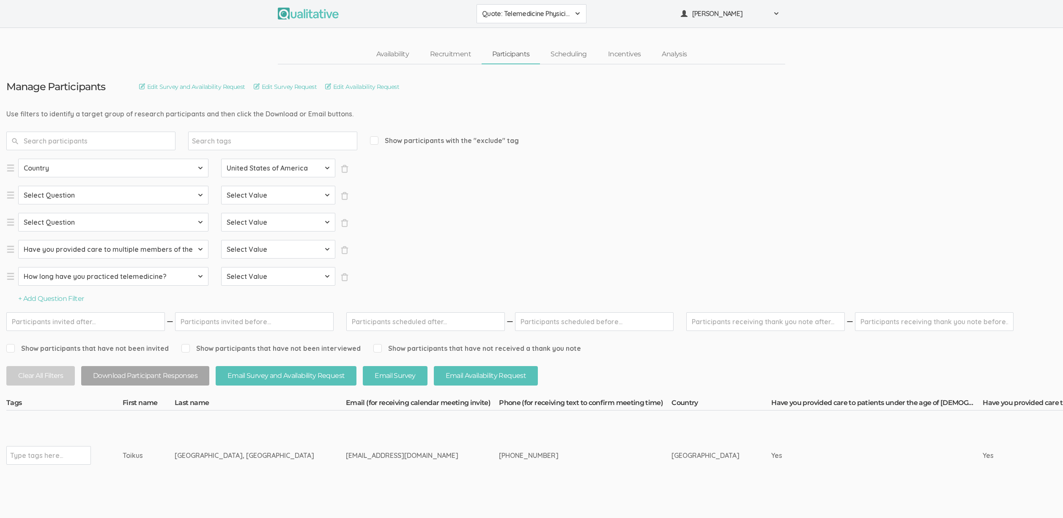
select select "Yes"
click at [221, 186] on select "Select Value Yes No" at bounding box center [278, 195] width 114 height 19
click at [290, 224] on select "Select Value Yes No" at bounding box center [278, 222] width 114 height 19
select select "Yes"
click at [221, 213] on select "Select Value Yes No" at bounding box center [278, 222] width 114 height 19
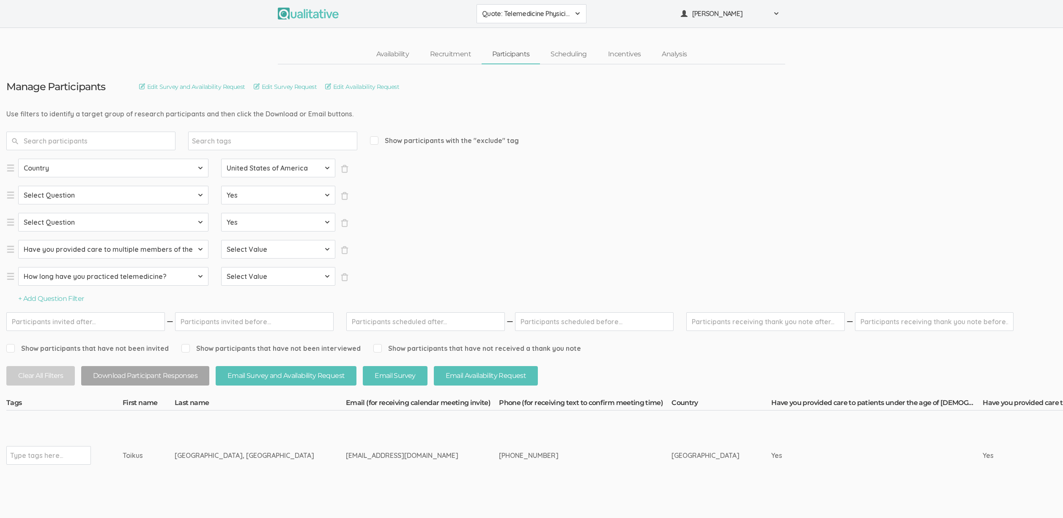
click at [288, 247] on select "Select Value Yes No" at bounding box center [278, 249] width 114 height 19
select select "Yes"
click at [221, 240] on select "Select Value Yes No" at bounding box center [278, 249] width 114 height 19
click at [285, 278] on select "Select Value Have not practiced telemedicine 1 Year 2 Years 3+ Years" at bounding box center [278, 276] width 114 height 19
click at [221, 267] on select "Select Value Have not practiced telemedicine 1 Year 2 Years 3+ Years" at bounding box center [278, 276] width 114 height 19
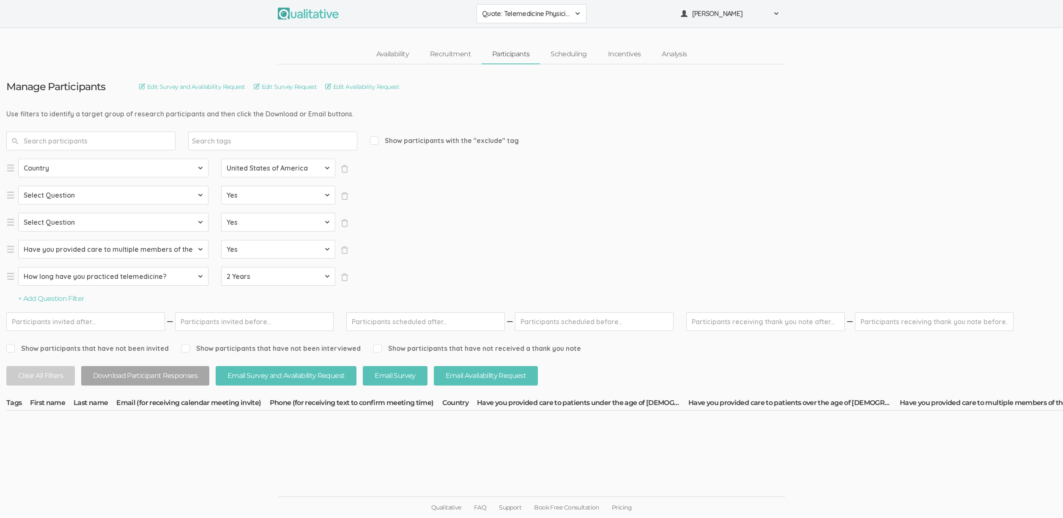
click at [263, 275] on select "Select Value Have not practiced telemedicine 1 Year 2 Years 3+ Years" at bounding box center [278, 276] width 114 height 19
select select "3+ Years"
click at [221, 267] on select "Select Value Have not practiced telemedicine 1 Year 2 Years 3+ Years" at bounding box center [278, 276] width 114 height 19
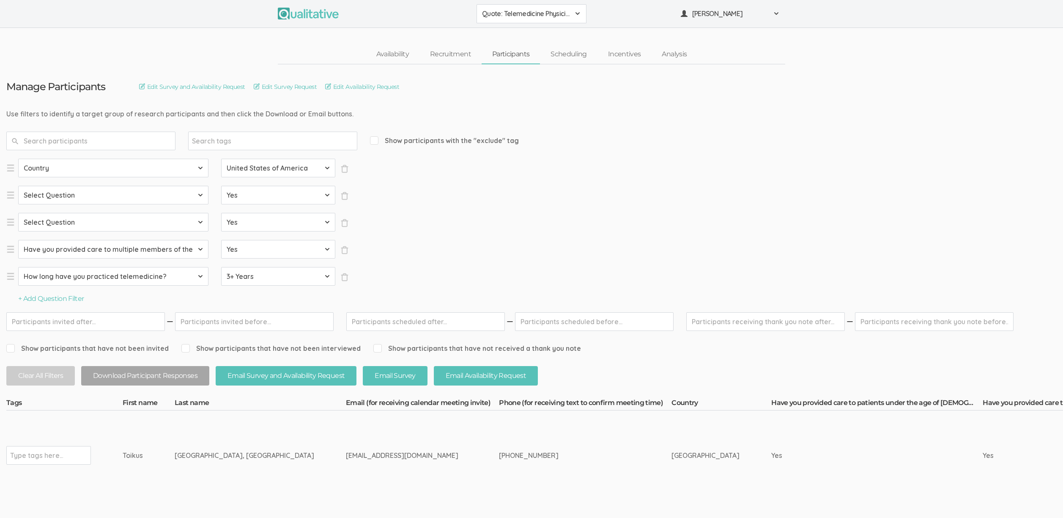
click at [68, 446] on div "Type tags here..." at bounding box center [48, 455] width 85 height 19
type input "verified"
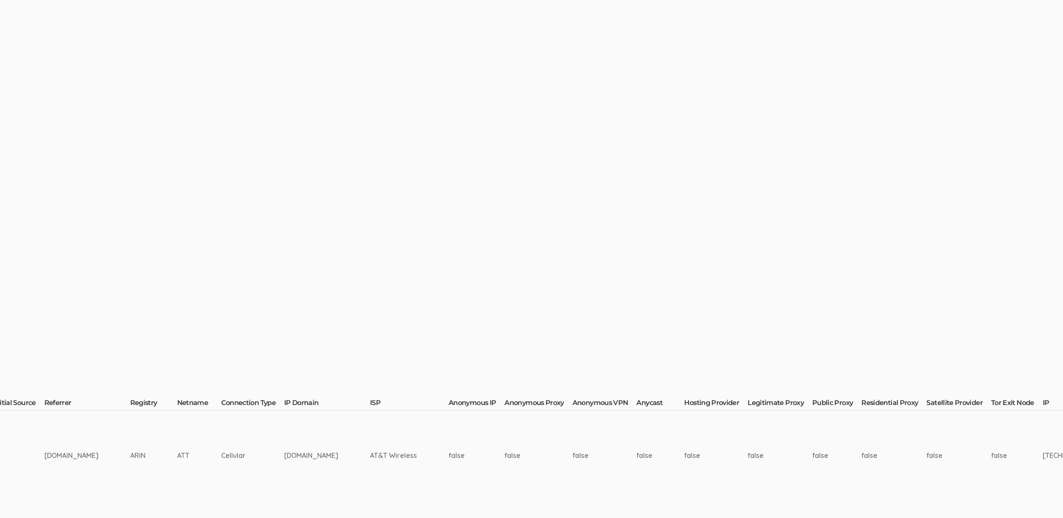
scroll to position [0, 2555]
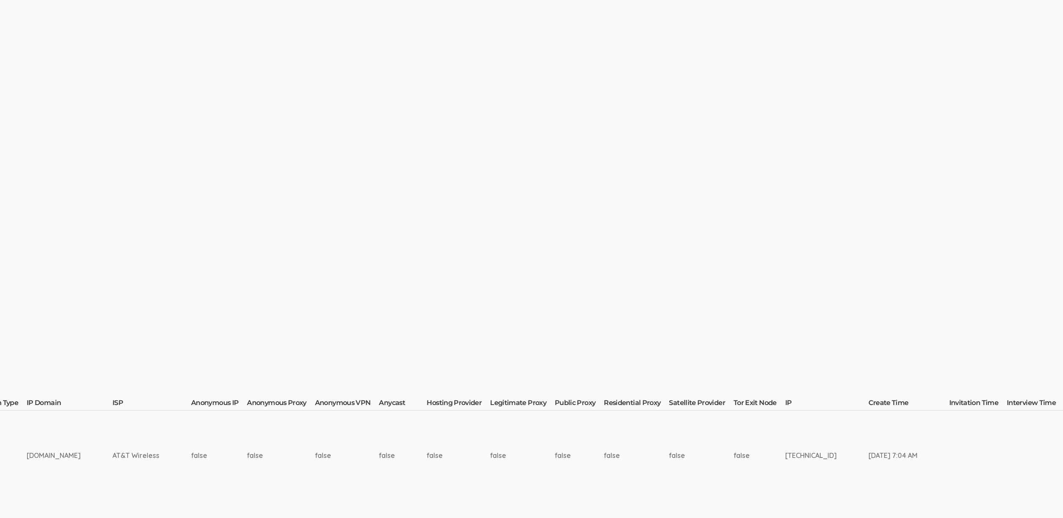
drag, startPoint x: 454, startPoint y: 423, endPoint x: 571, endPoint y: 438, distance: 117.7
click at [604, 423] on td "false" at bounding box center [636, 455] width 65 height 90
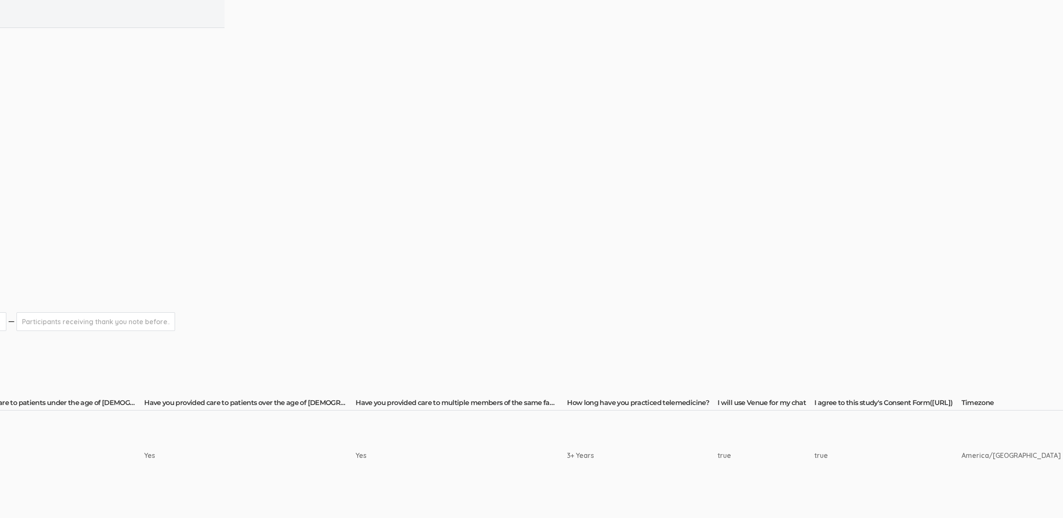
scroll to position [0, 0]
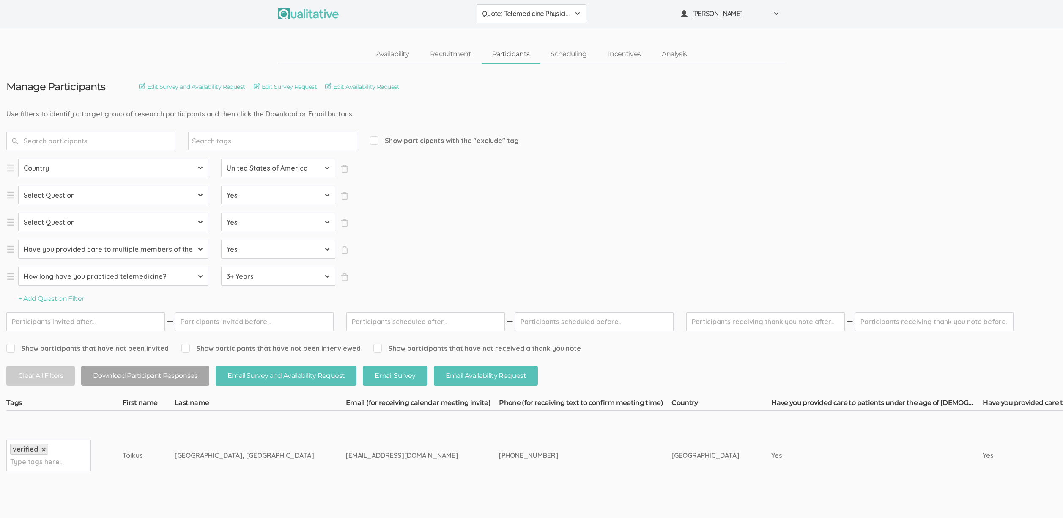
click at [154, 466] on td "Toikus" at bounding box center [149, 455] width 52 height 90
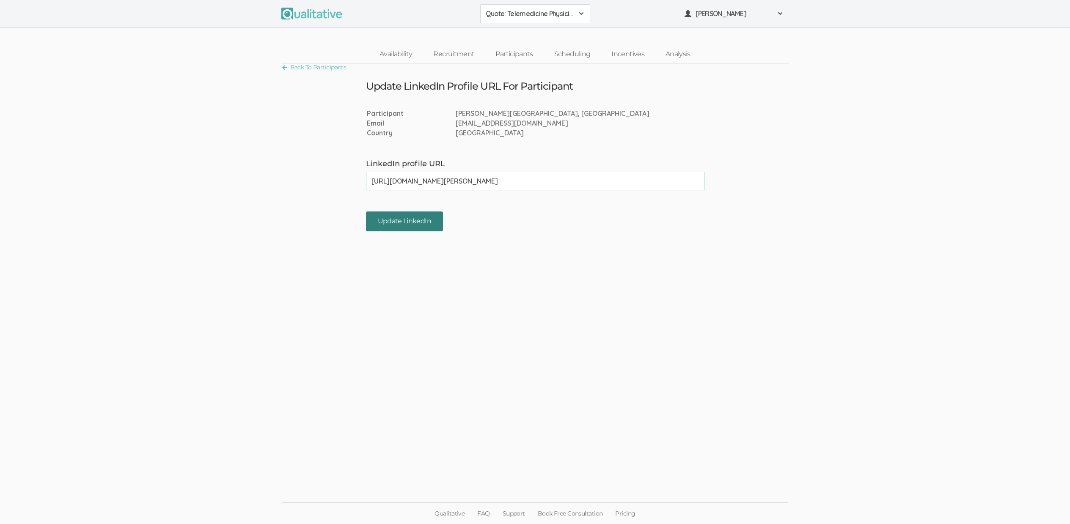
type input "[URL][DOMAIN_NAME][PERSON_NAME]"
click at [380, 221] on input "Update LinkedIn" at bounding box center [404, 221] width 77 height 20
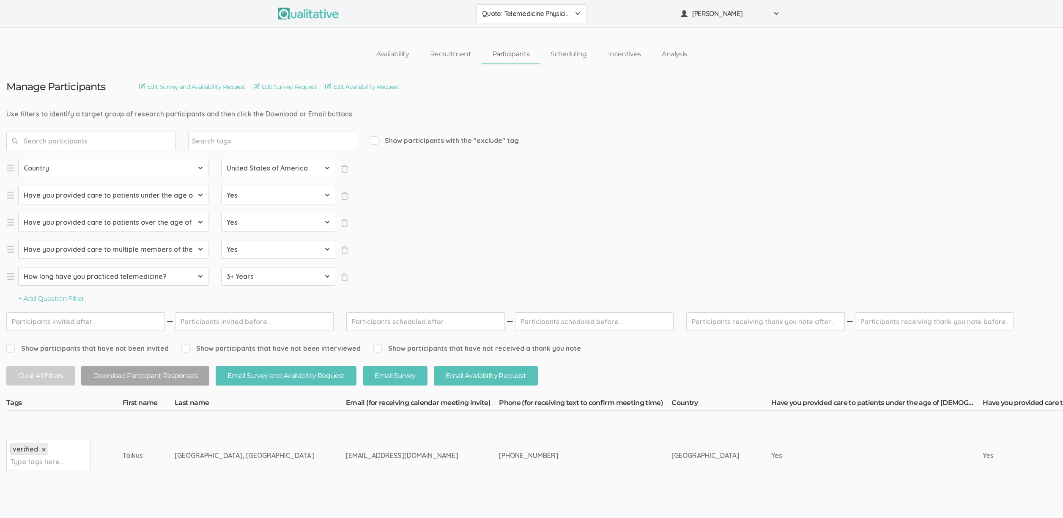
click at [346, 466] on td "[EMAIL_ADDRESS][DOMAIN_NAME]" at bounding box center [422, 455] width 153 height 90
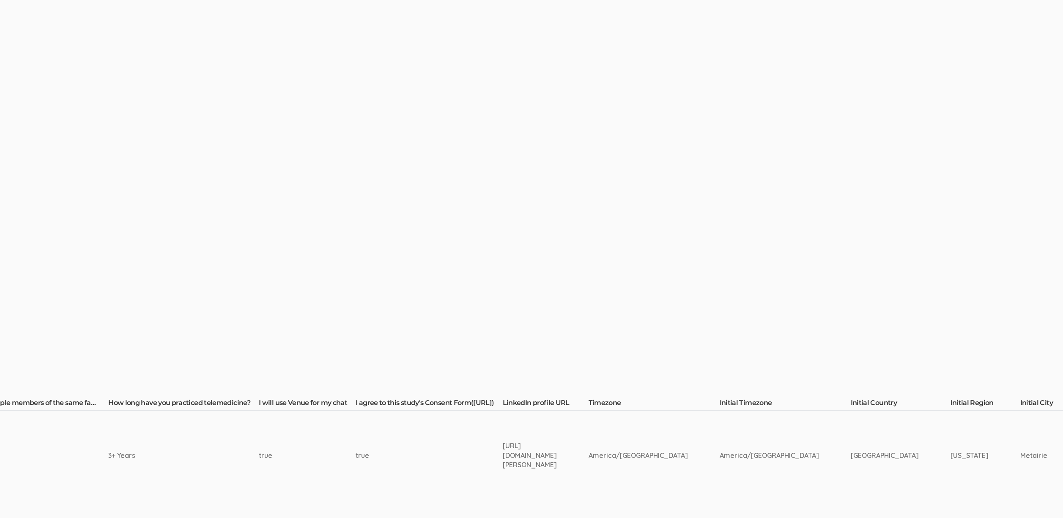
scroll to position [0, 2703]
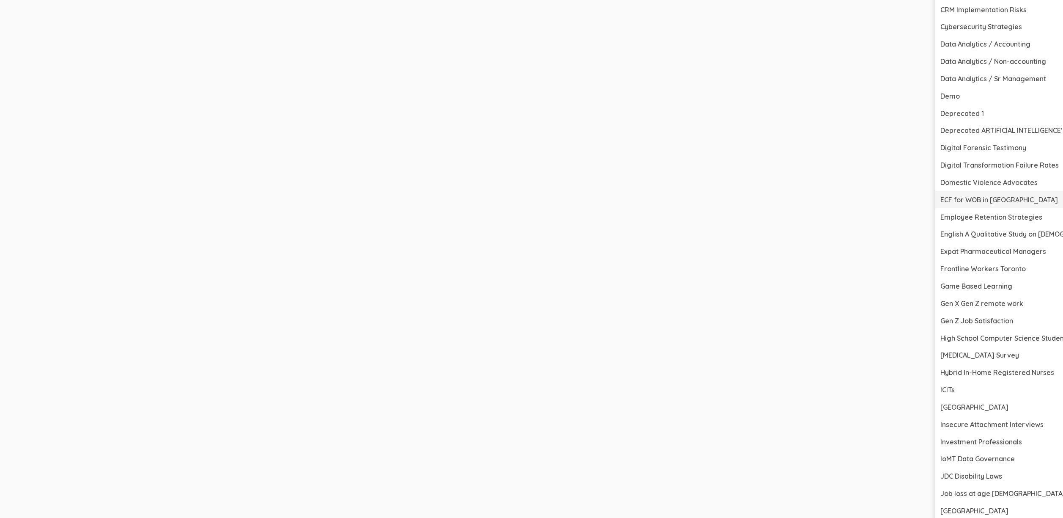
scroll to position [994, 2703]
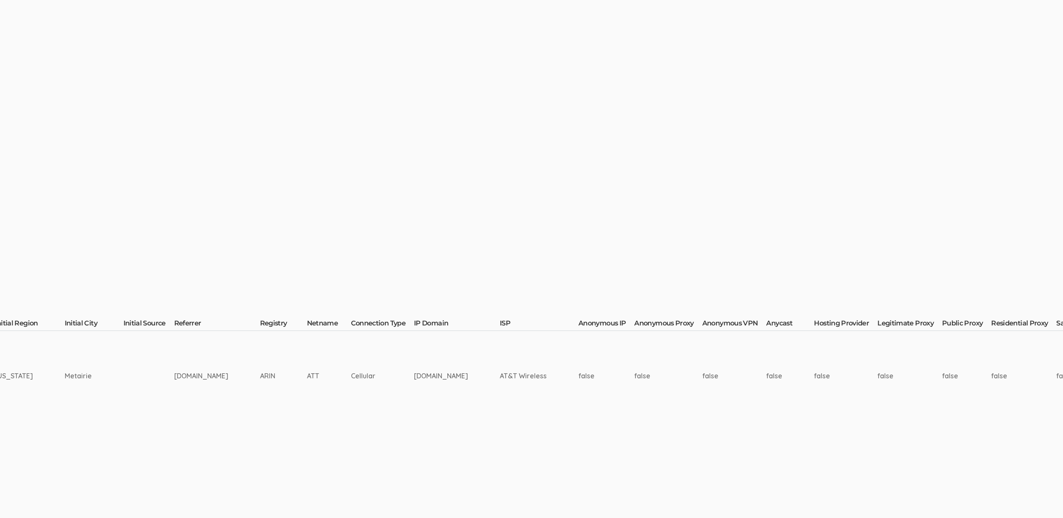
scroll to position [80, 2703]
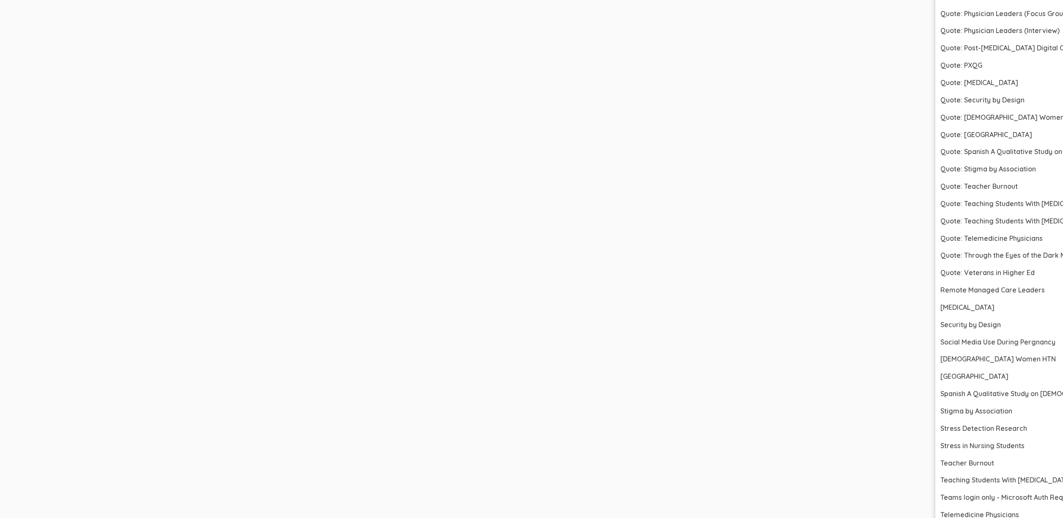
scroll to position [3155, 2703]
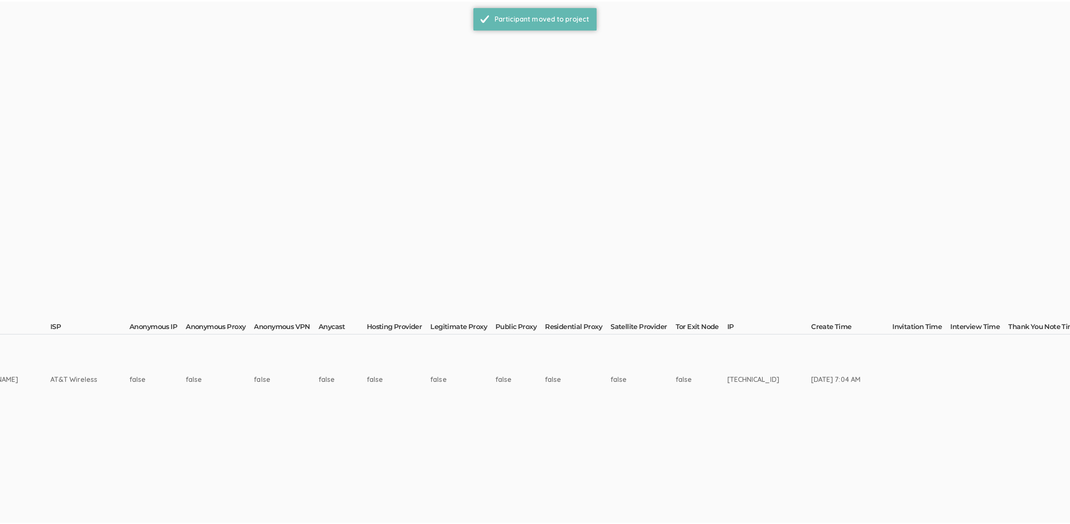
scroll to position [0, 0]
